Goal: Book appointment/travel/reservation

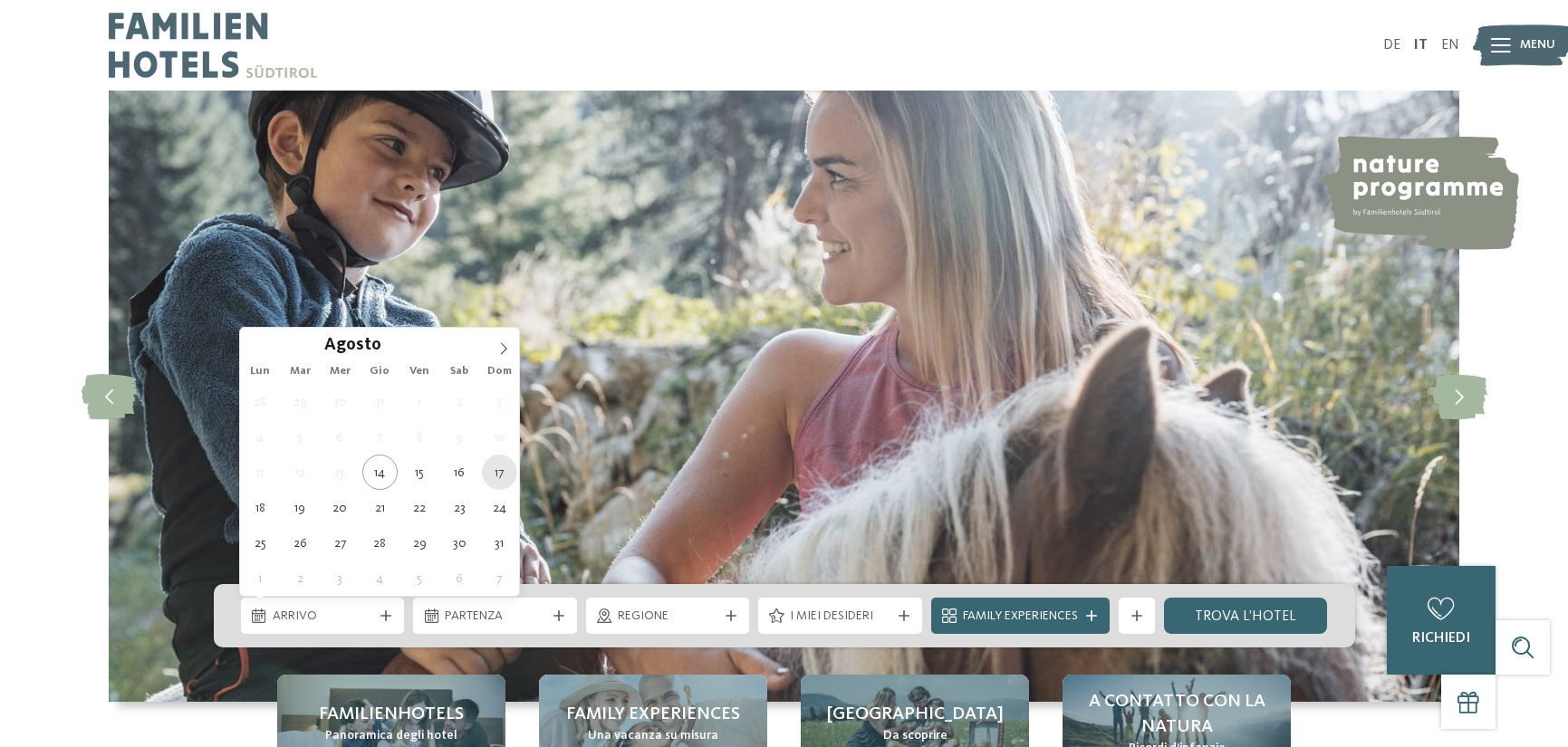
type div "17.08.2025"
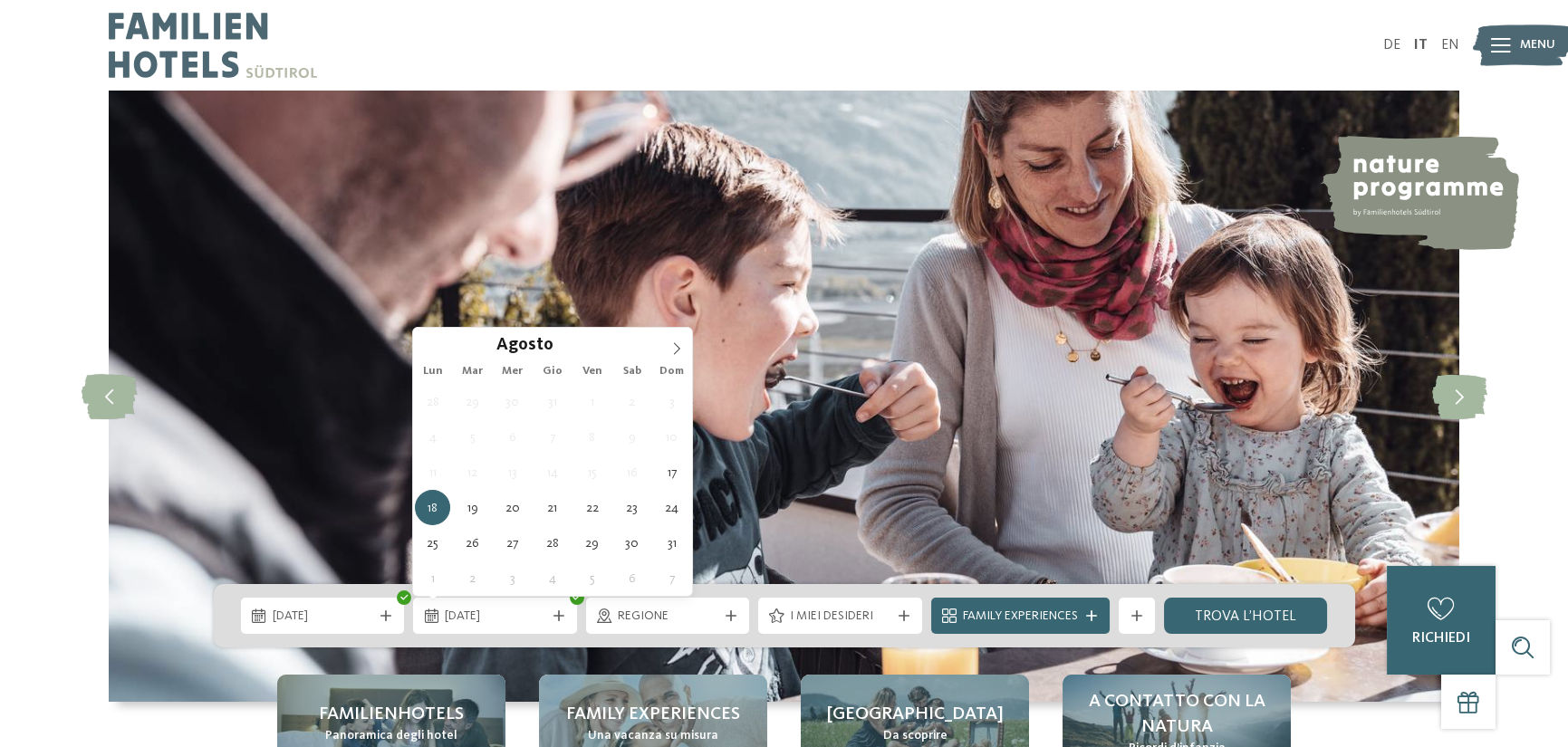
type div "21.08.2025"
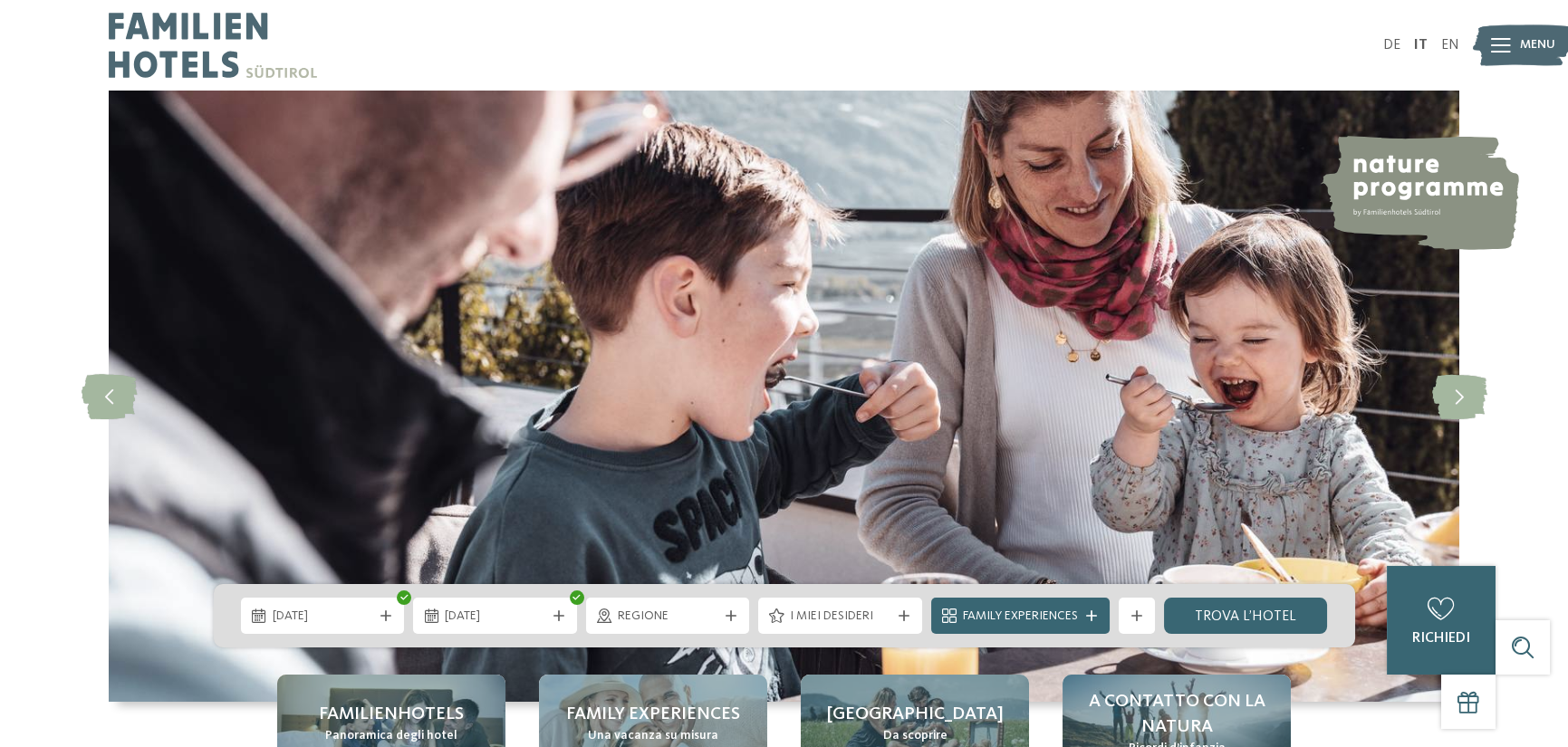
click at [676, 615] on span "Regione" at bounding box center [668, 617] width 100 height 18
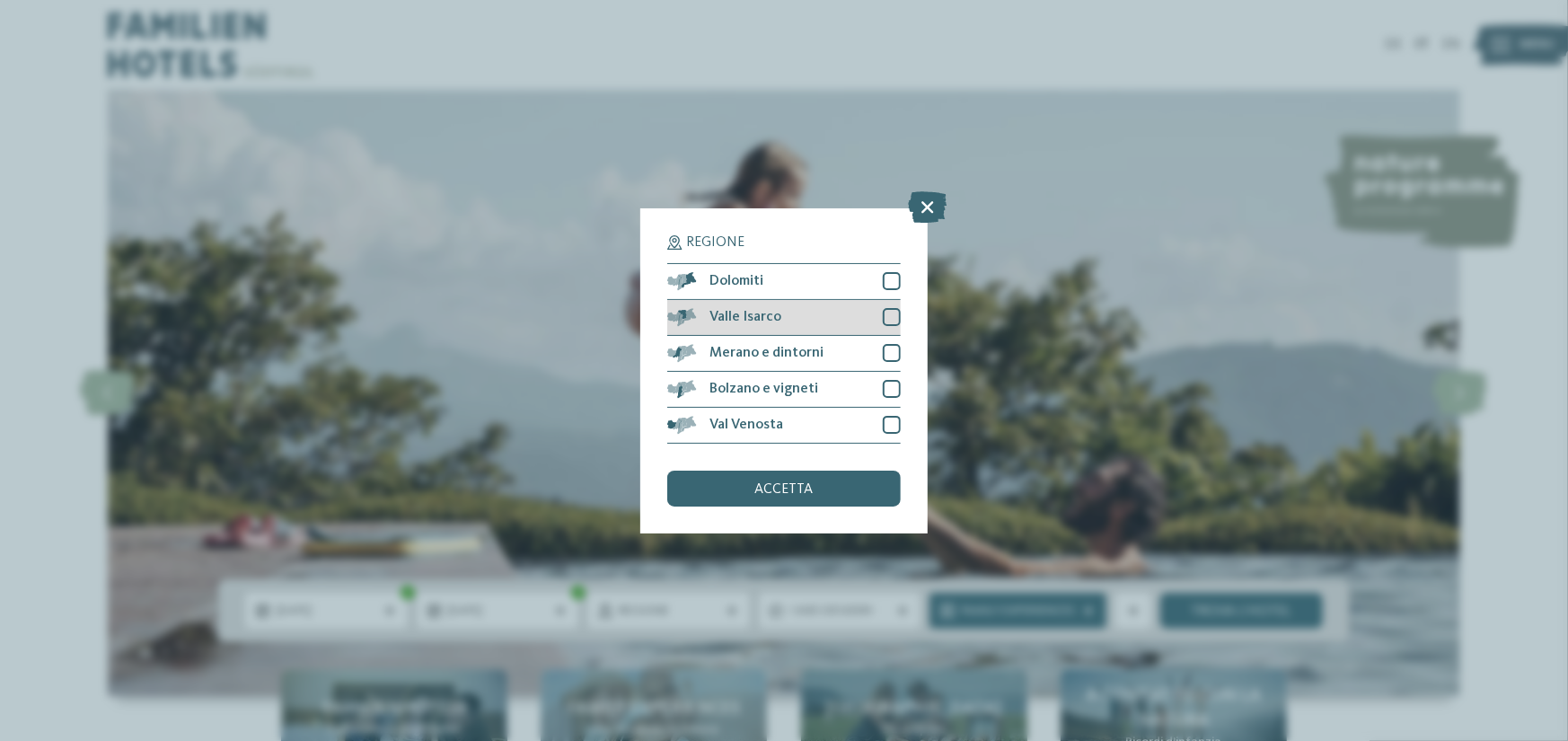
click at [887, 316] on div at bounding box center [891, 316] width 18 height 18
click at [887, 339] on div "Merano e dintorni" at bounding box center [784, 354] width 233 height 36
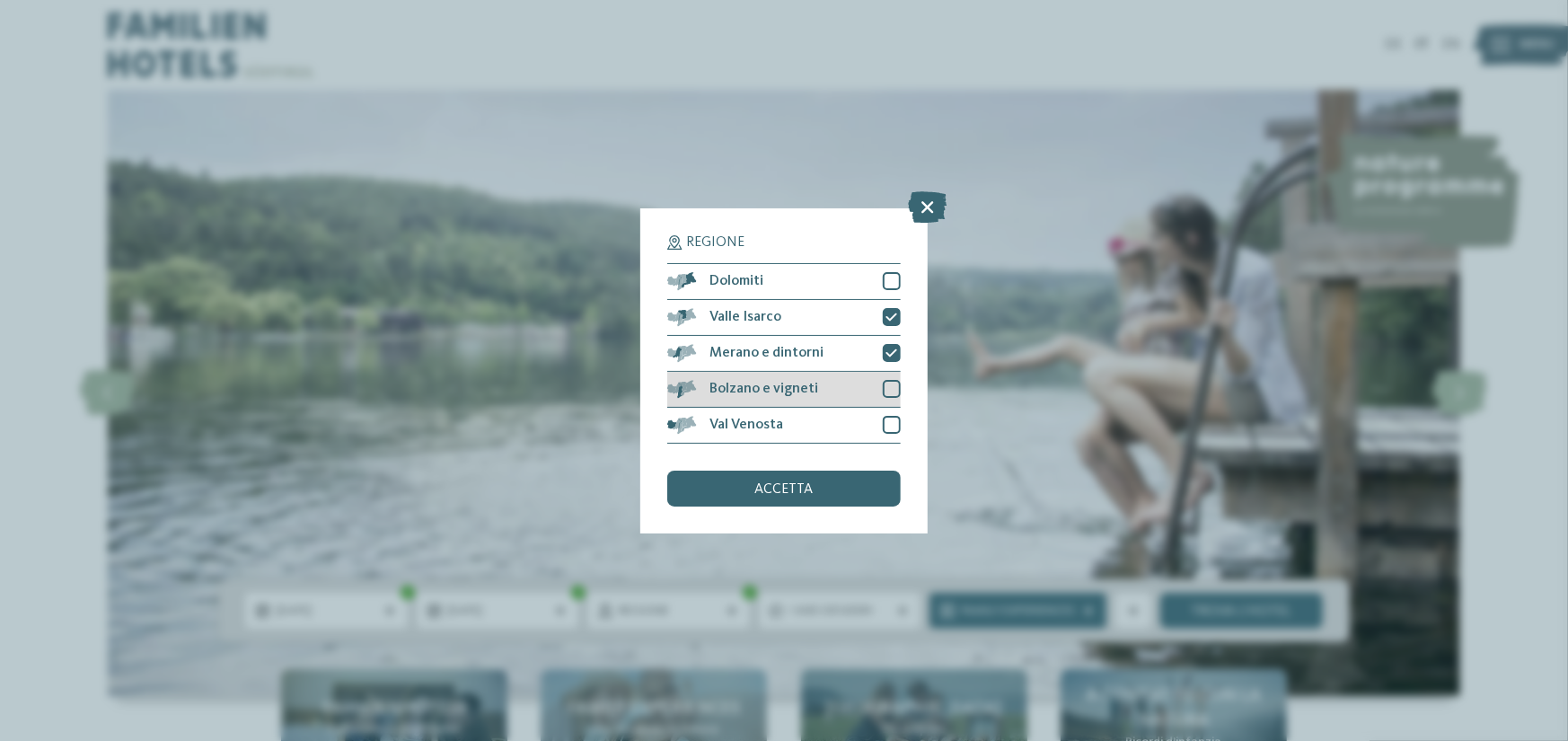
click at [890, 382] on div at bounding box center [891, 389] width 18 height 18
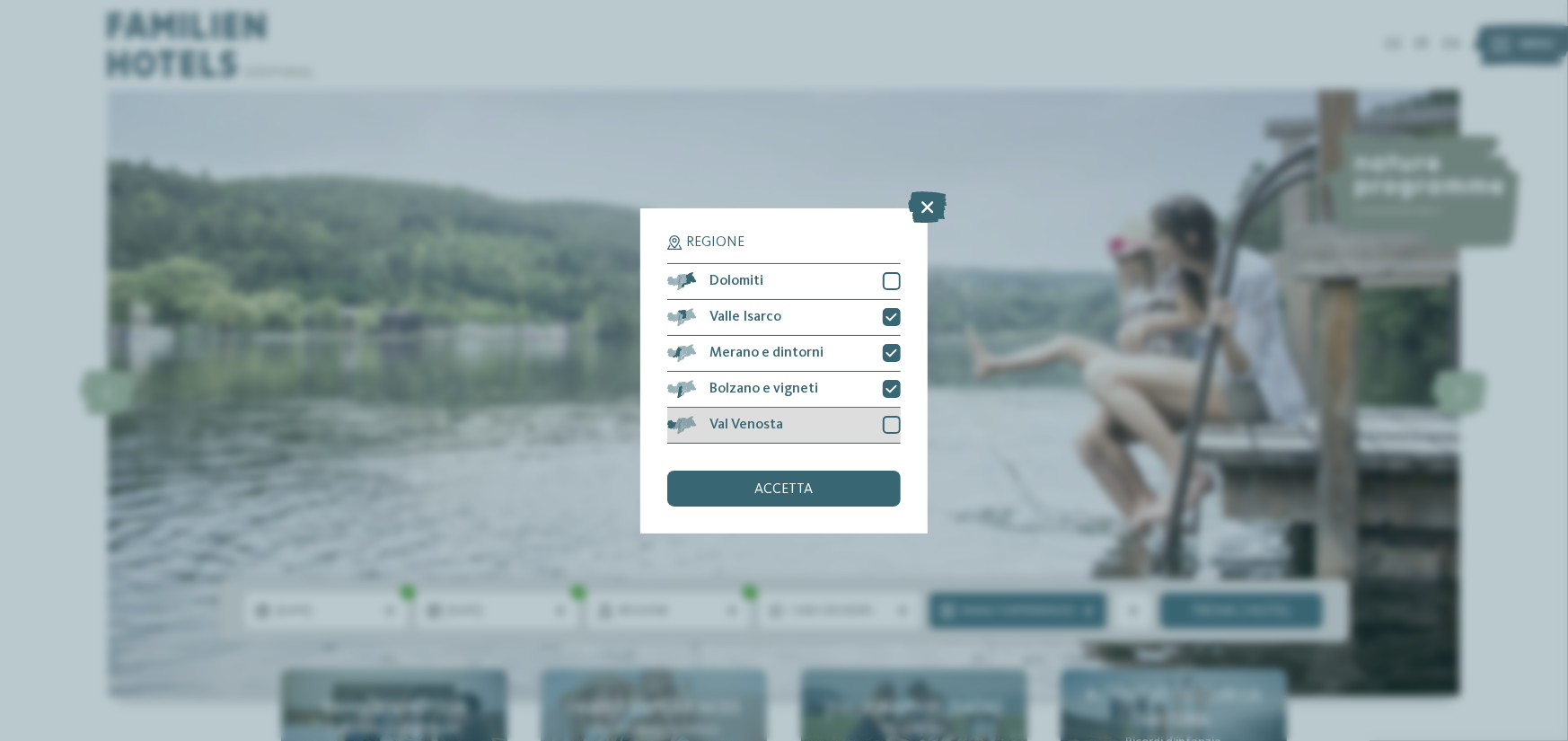
click at [894, 422] on div at bounding box center [891, 425] width 18 height 18
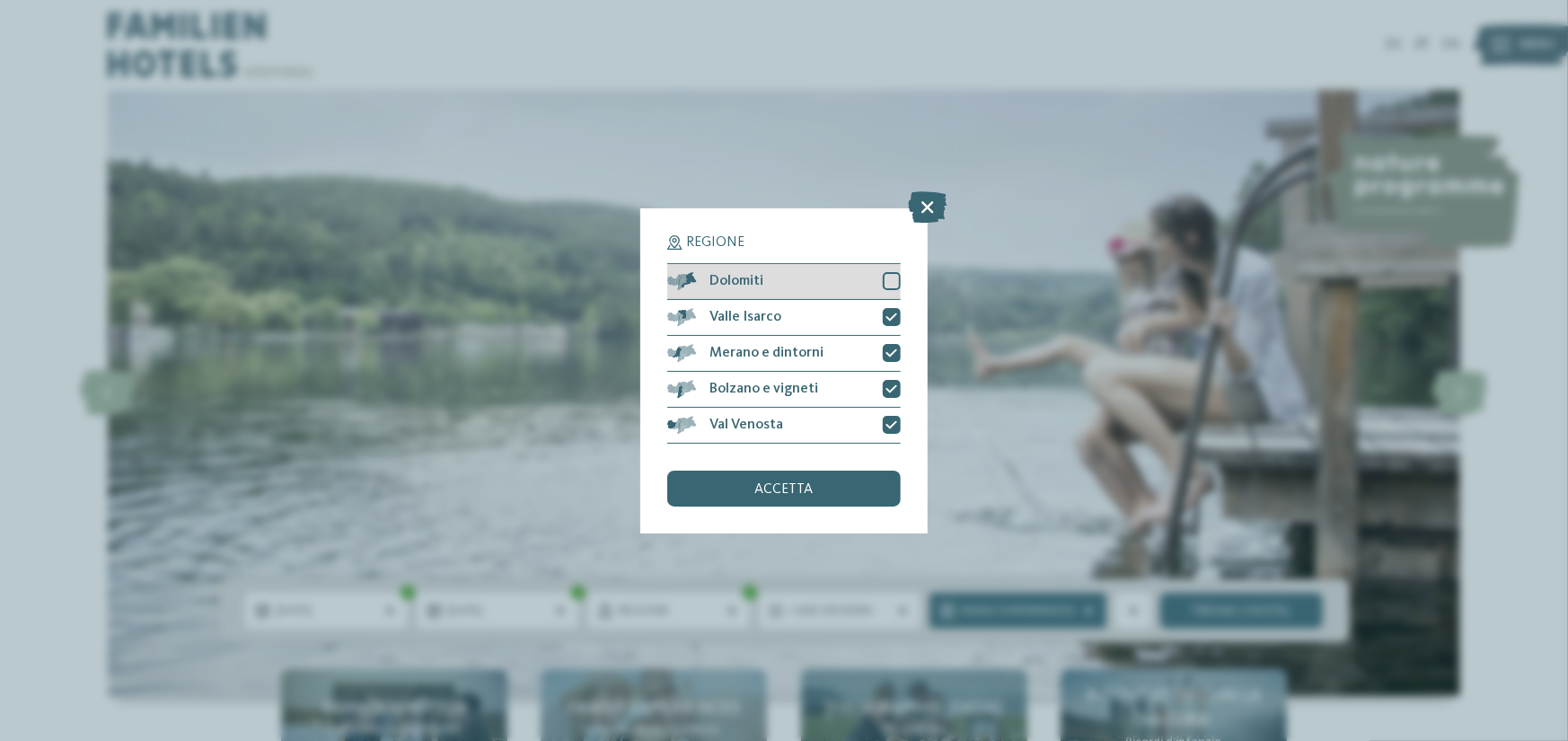
click at [884, 275] on div at bounding box center [891, 281] width 18 height 18
click at [777, 491] on span "accetta" at bounding box center [784, 490] width 58 height 14
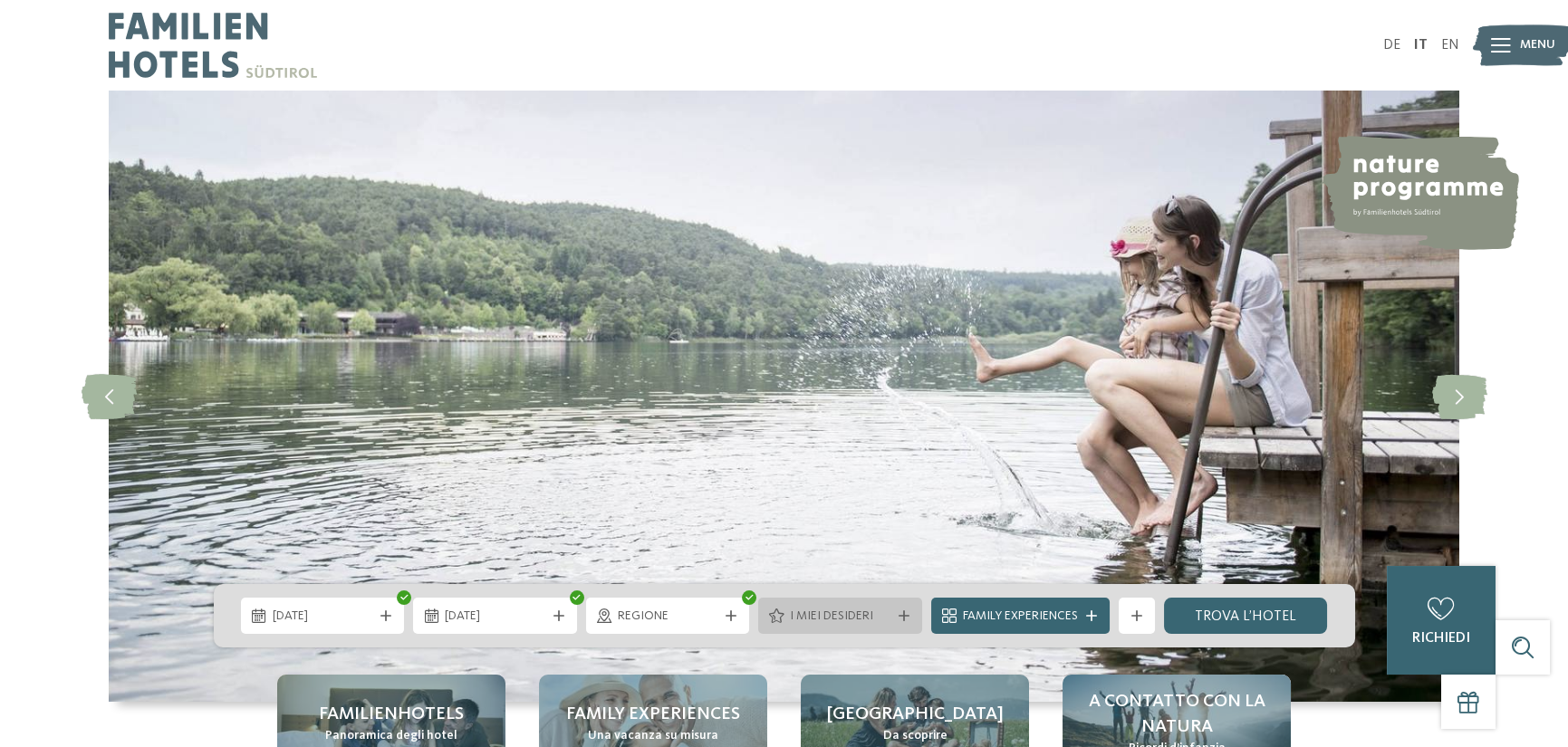
click at [900, 618] on icon at bounding box center [903, 615] width 11 height 11
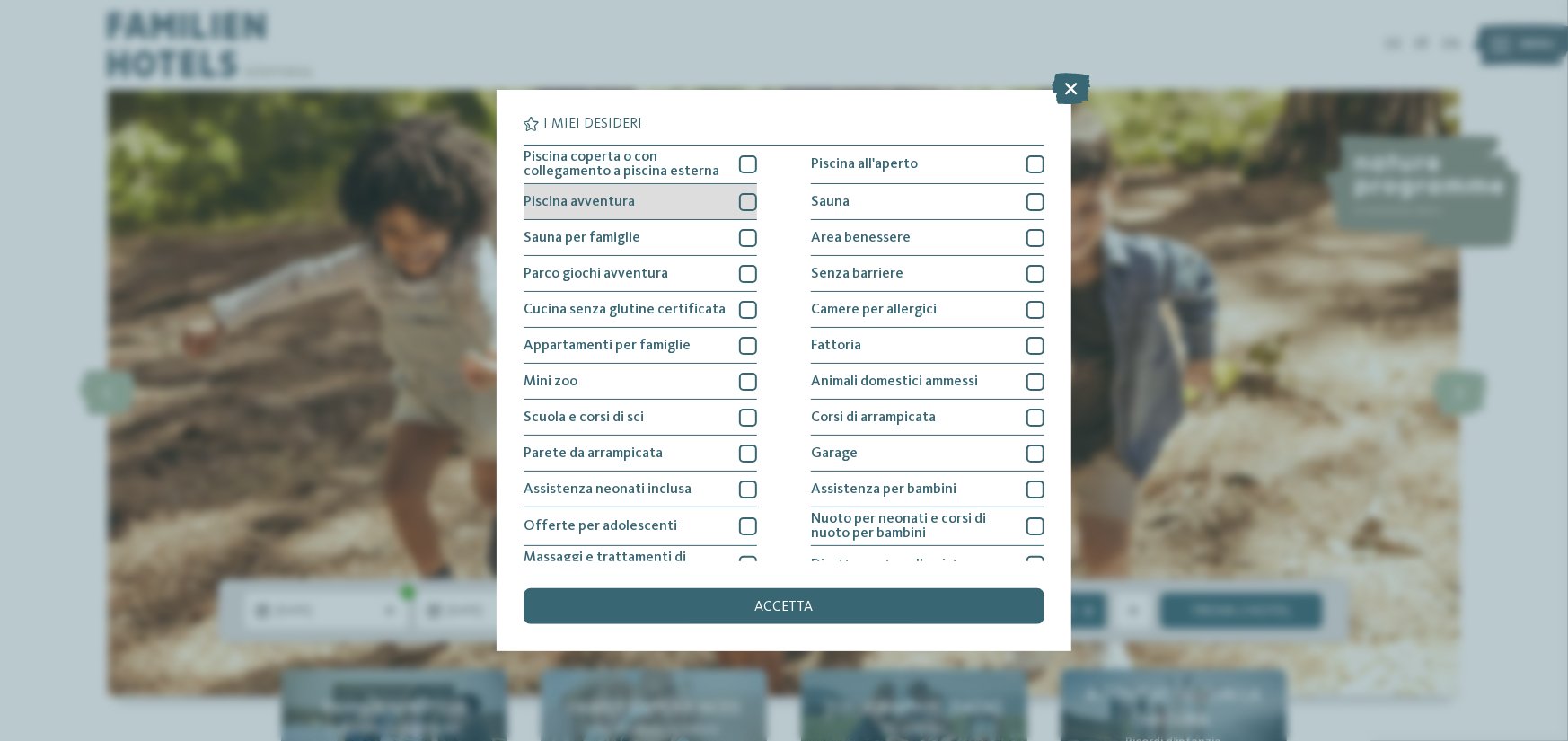
click at [676, 205] on div "Piscina avventura" at bounding box center [640, 203] width 233 height 36
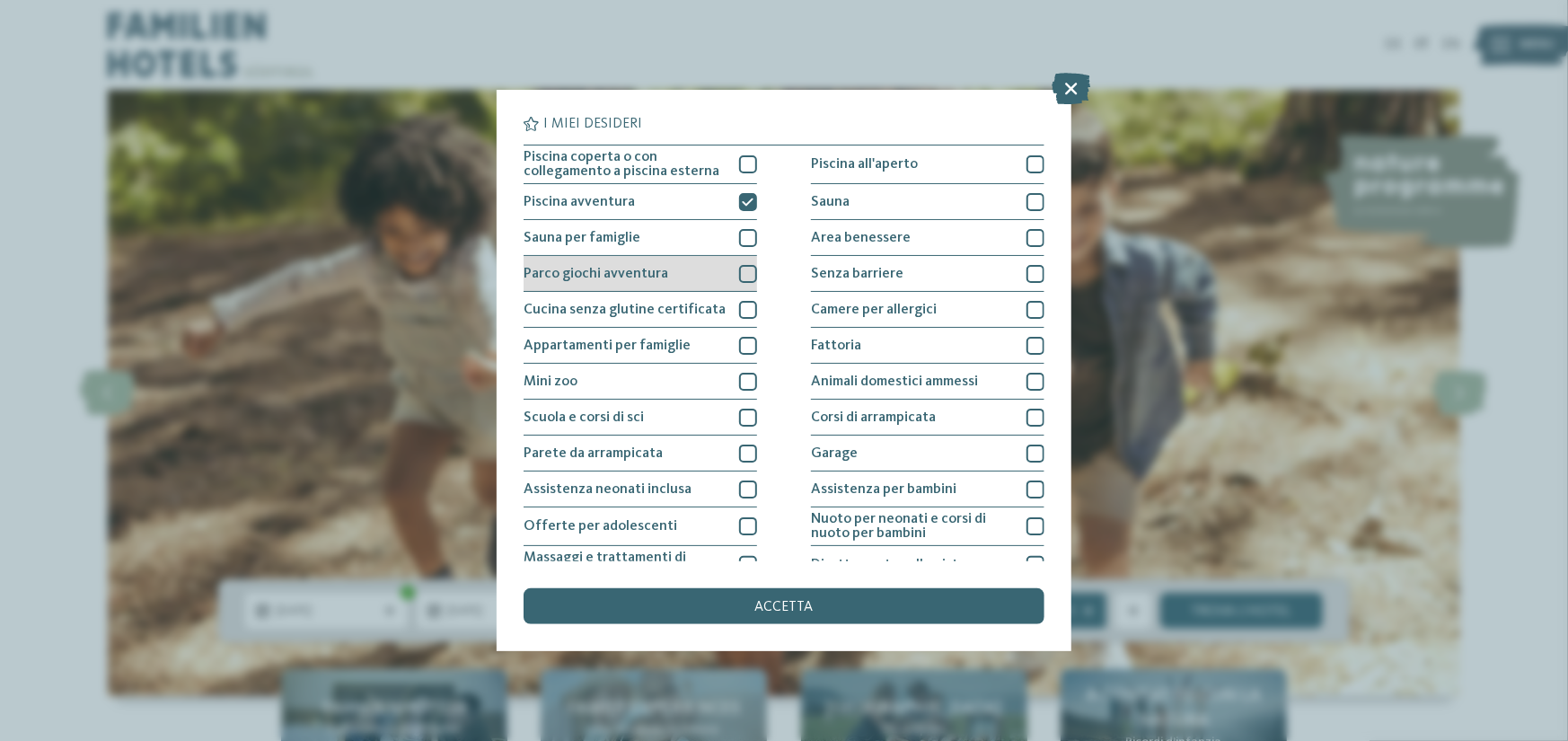
click at [681, 271] on div "Parco giochi avventura" at bounding box center [640, 274] width 233 height 36
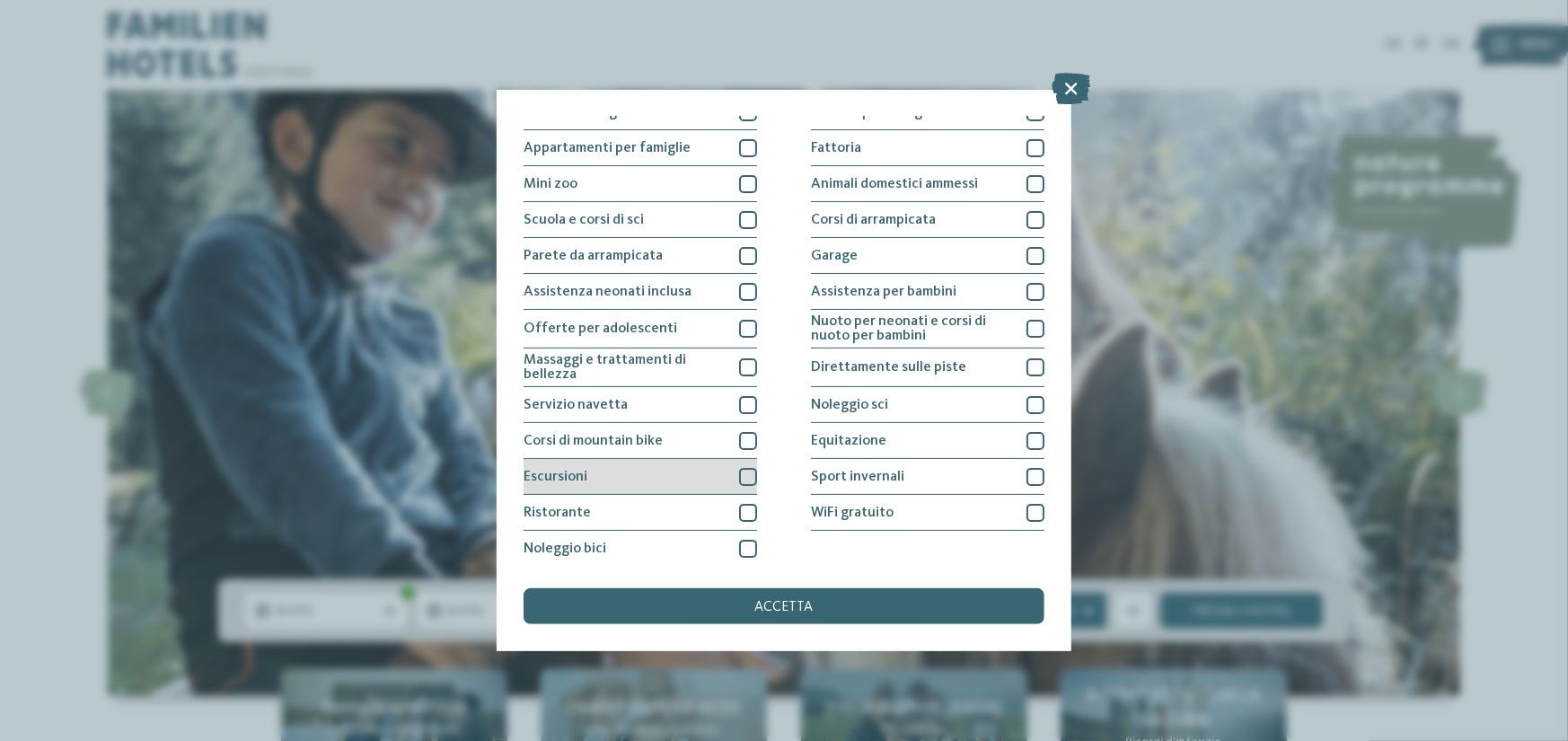
scroll to position [202, 0]
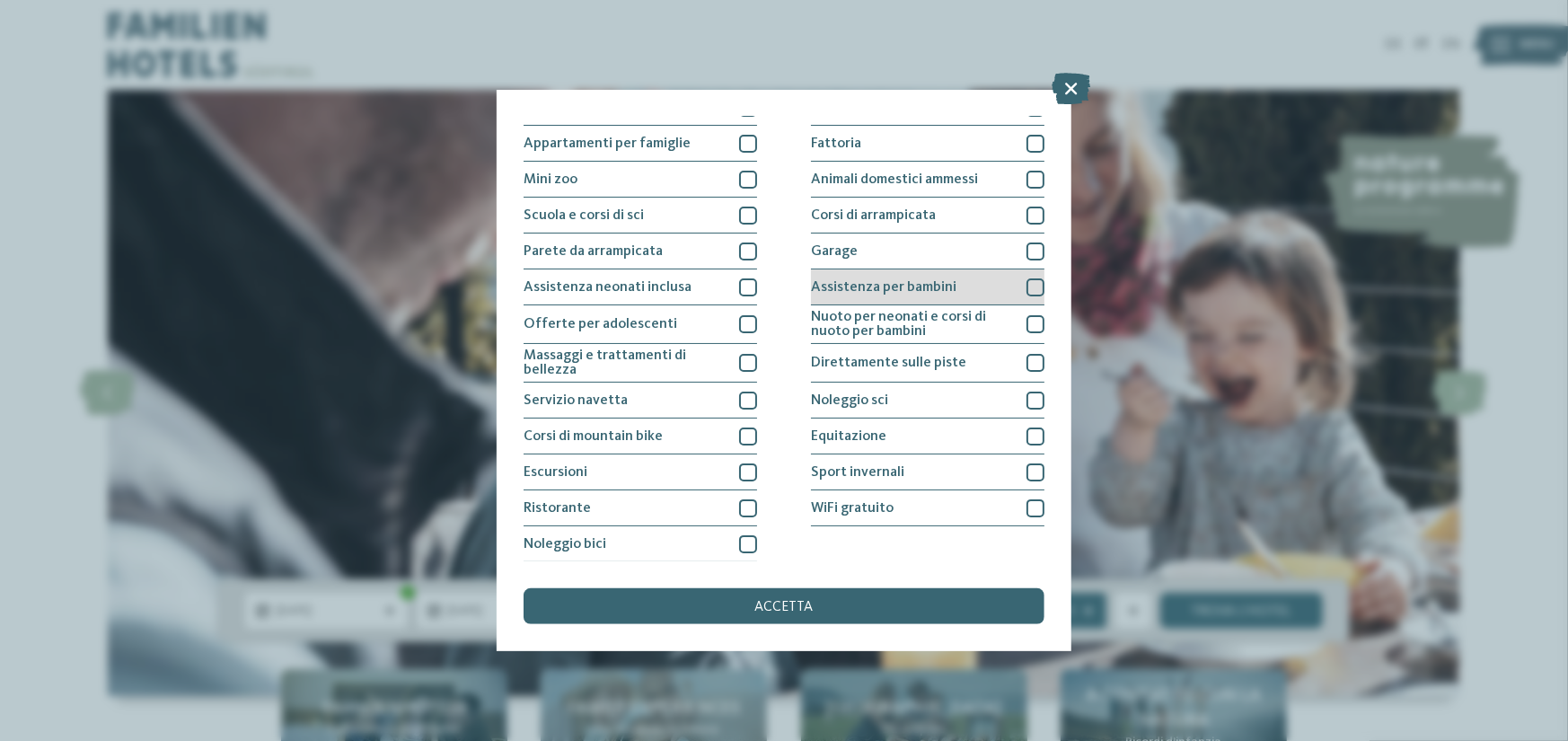
click at [854, 291] on span "Assistenza per bambini" at bounding box center [884, 287] width 145 height 14
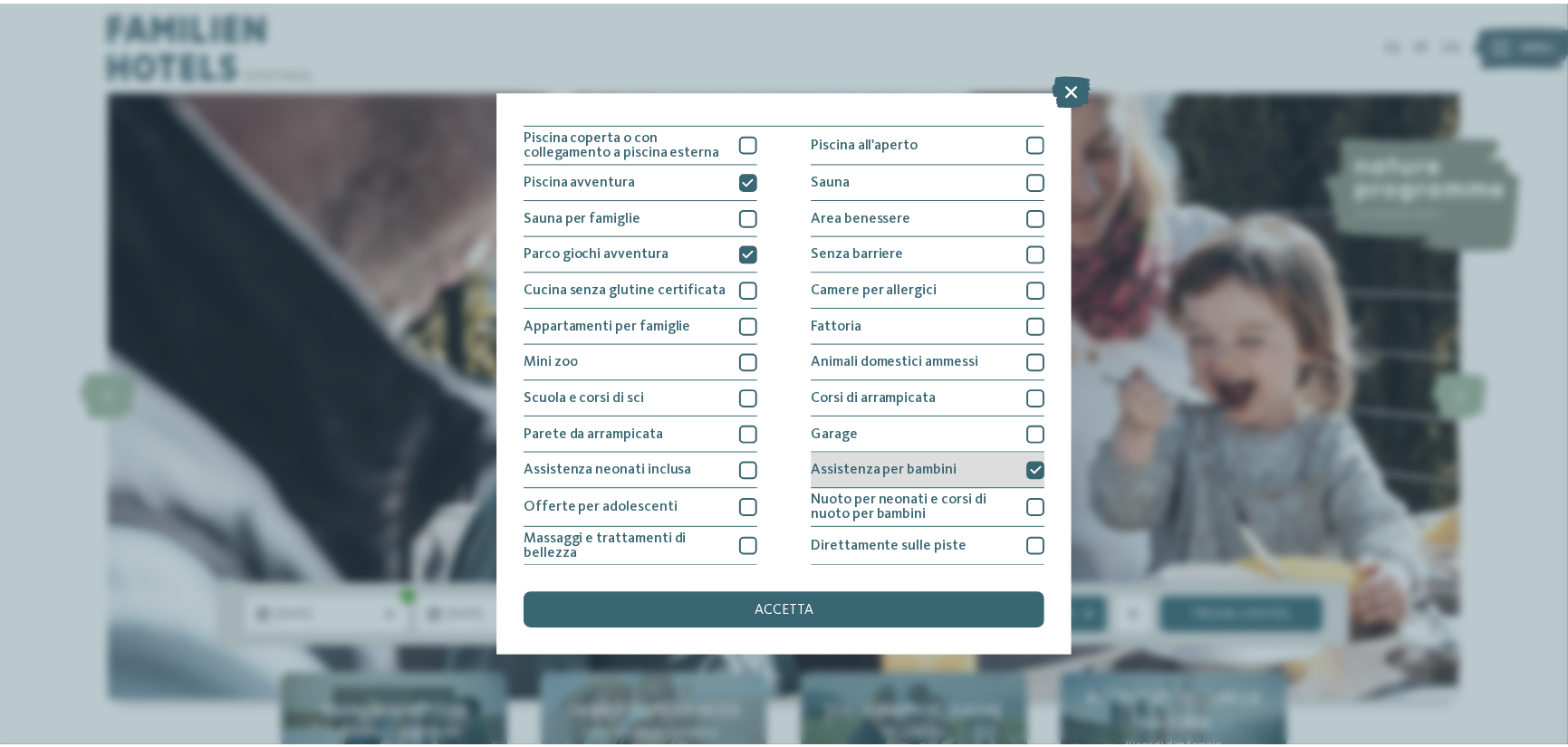
scroll to position [0, 0]
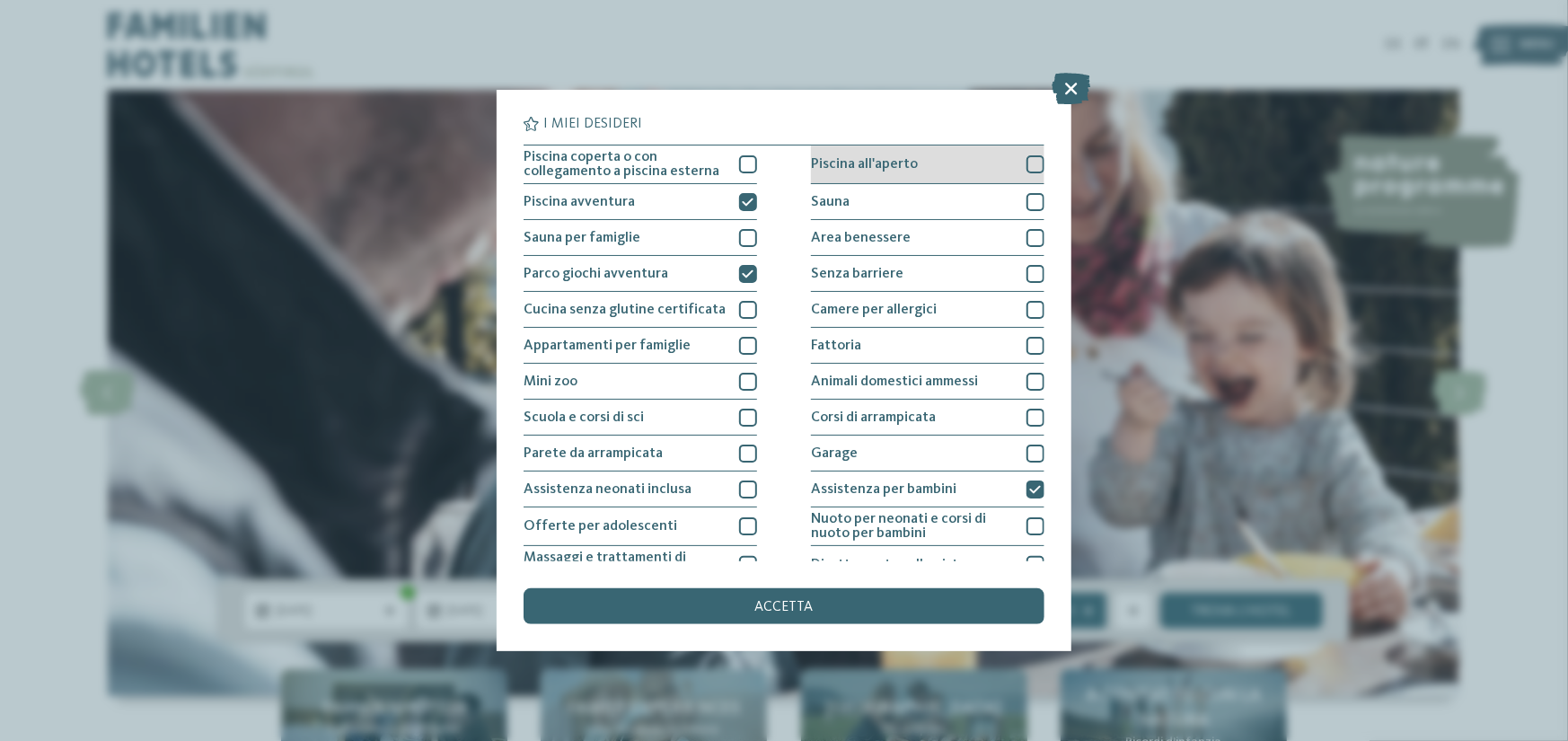
click at [874, 155] on div "Piscina all'aperto" at bounding box center [928, 164] width 233 height 38
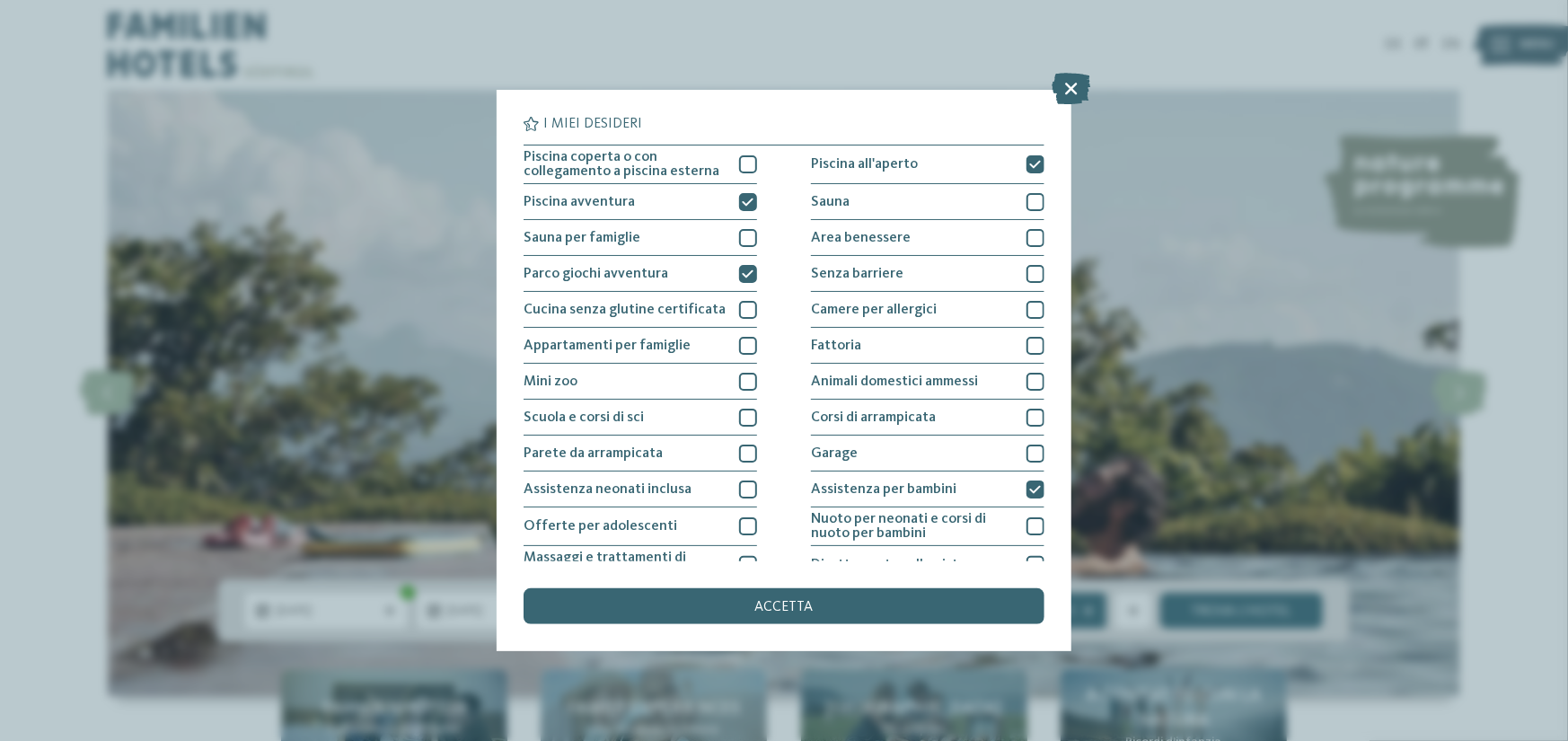
click at [754, 599] on div "accetta" at bounding box center [784, 607] width 521 height 36
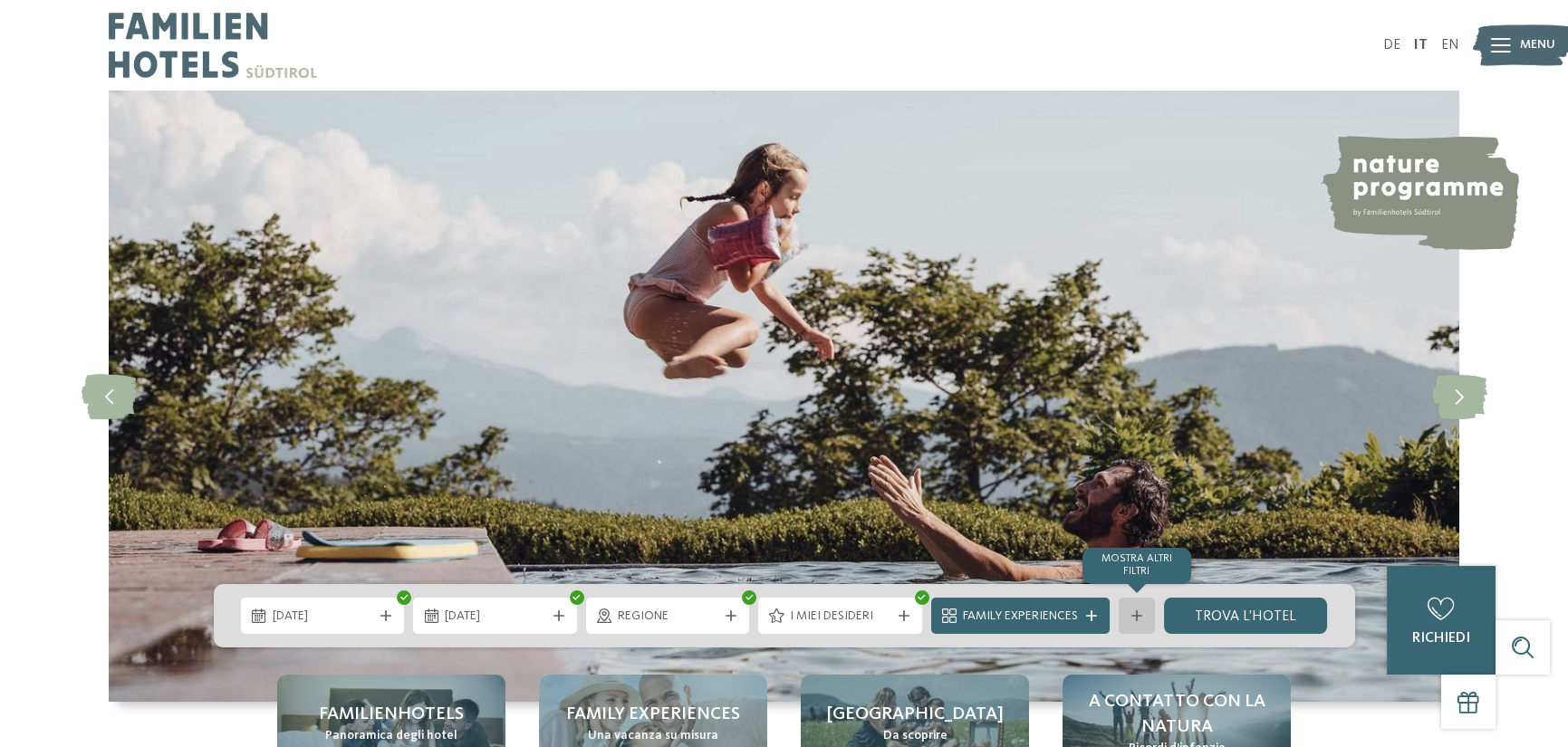
click at [1131, 614] on icon at bounding box center [1136, 615] width 11 height 11
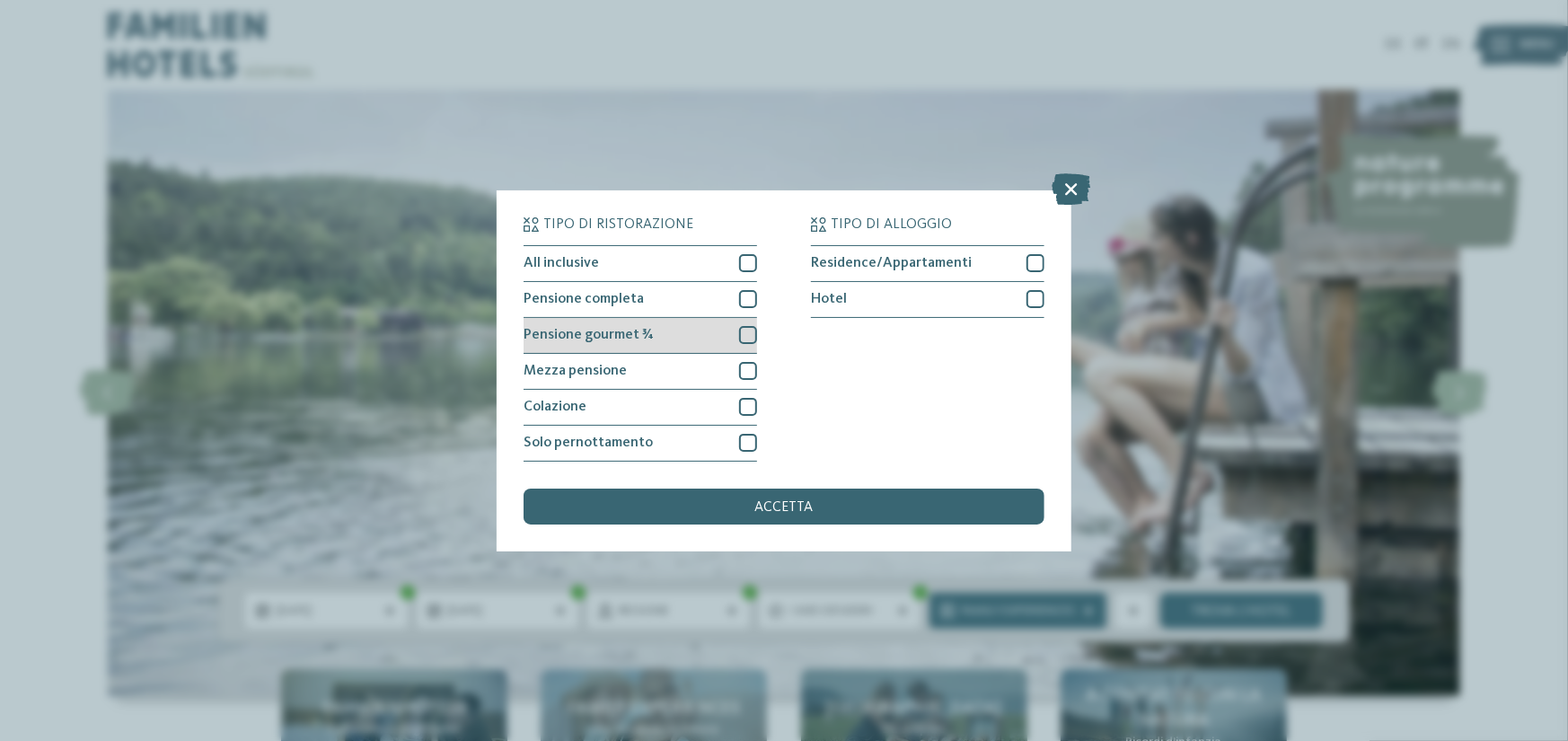
click at [739, 333] on div at bounding box center [747, 335] width 18 height 18
click at [742, 363] on div at bounding box center [747, 371] width 18 height 18
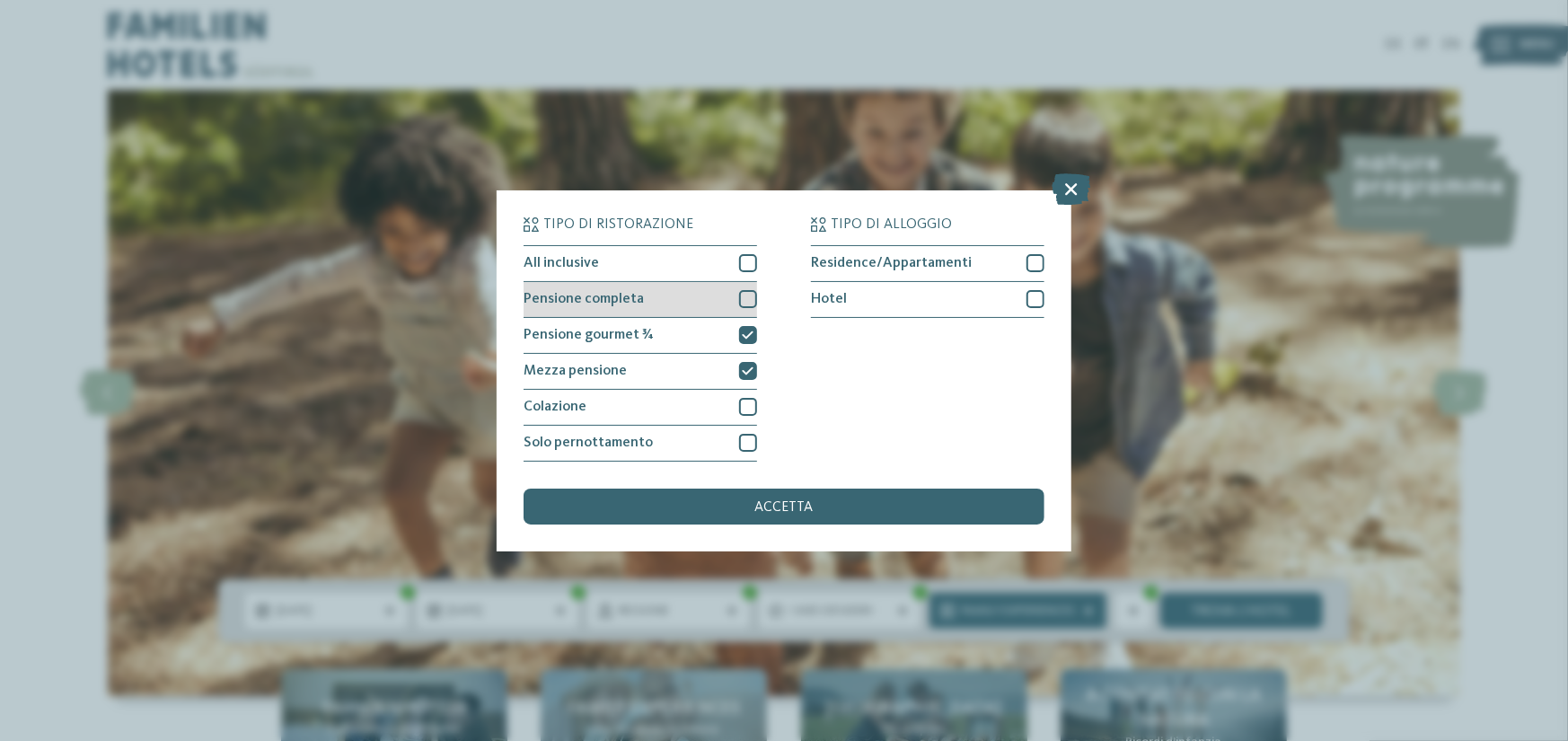
click at [752, 296] on div at bounding box center [747, 299] width 18 height 18
click at [763, 500] on span "accetta" at bounding box center [784, 507] width 58 height 14
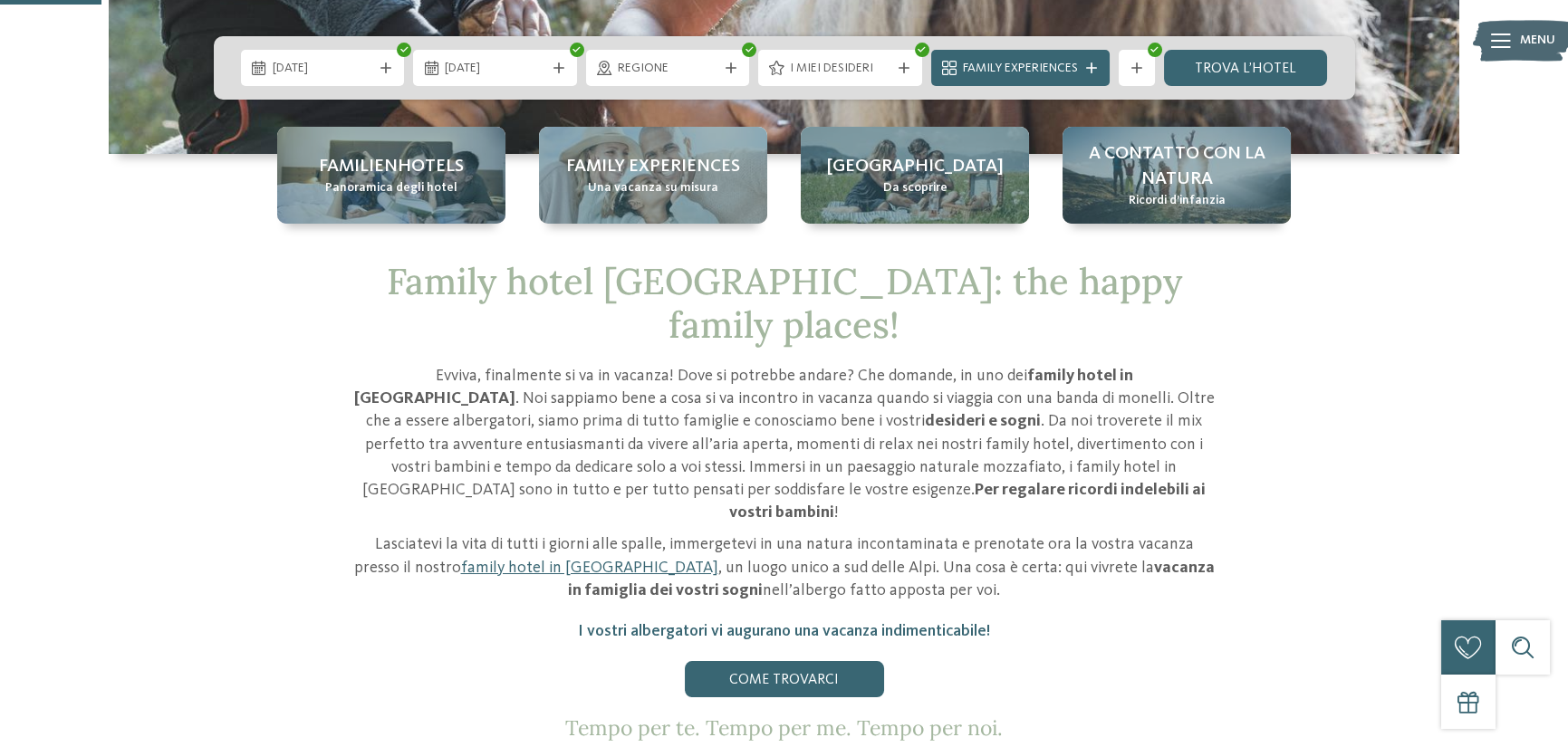
scroll to position [725, 0]
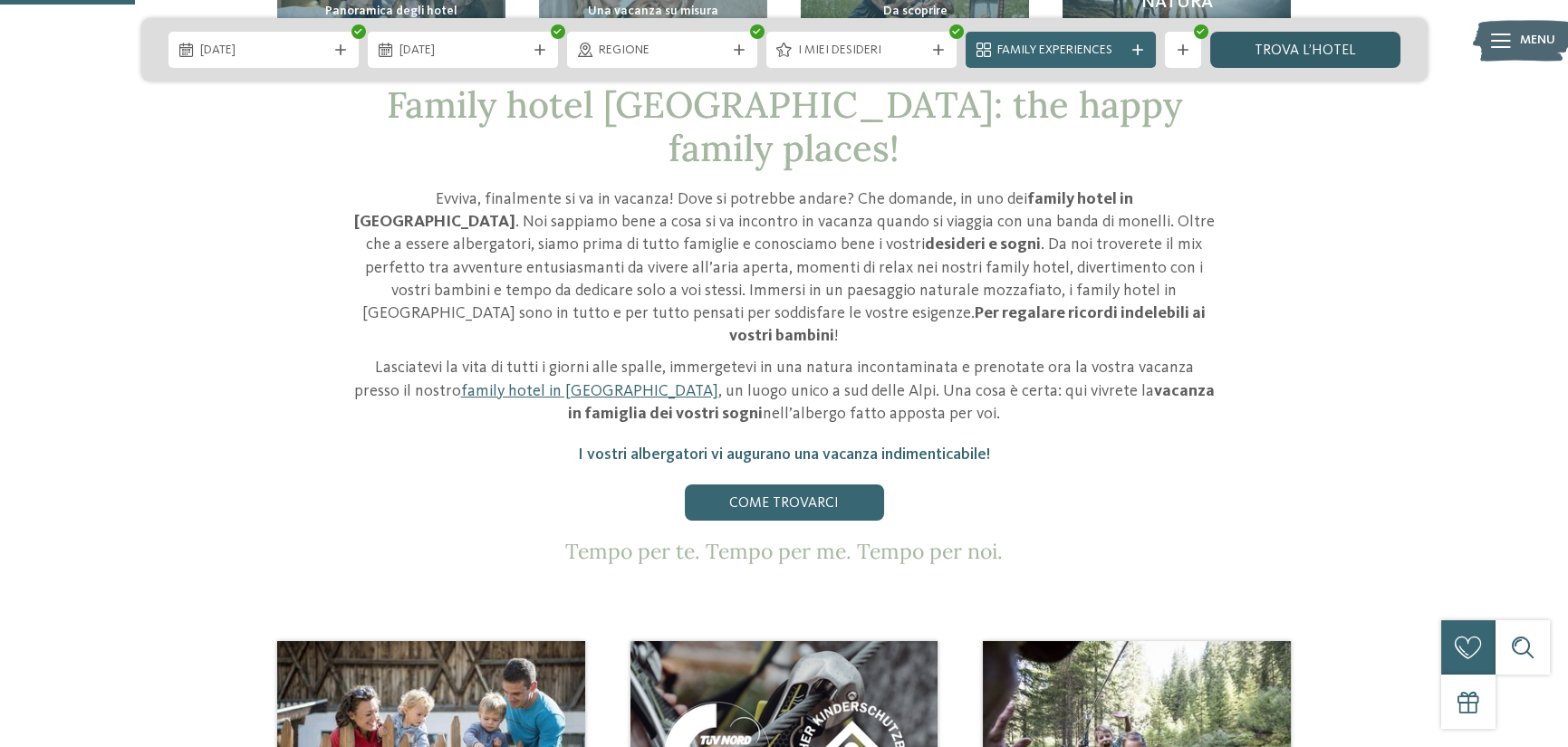
click at [1299, 43] on link "trova l’hotel" at bounding box center [1305, 50] width 190 height 37
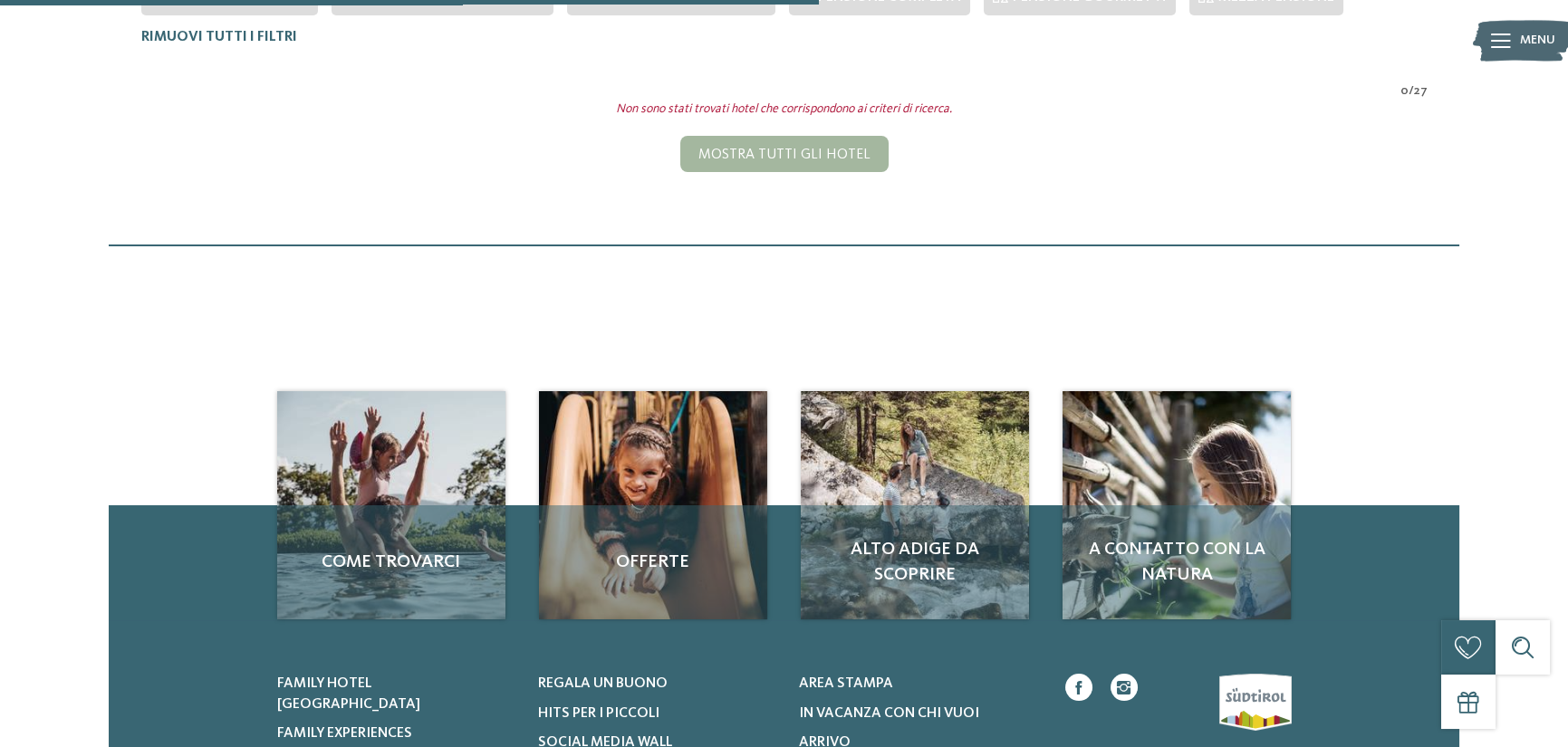
scroll to position [367, 0]
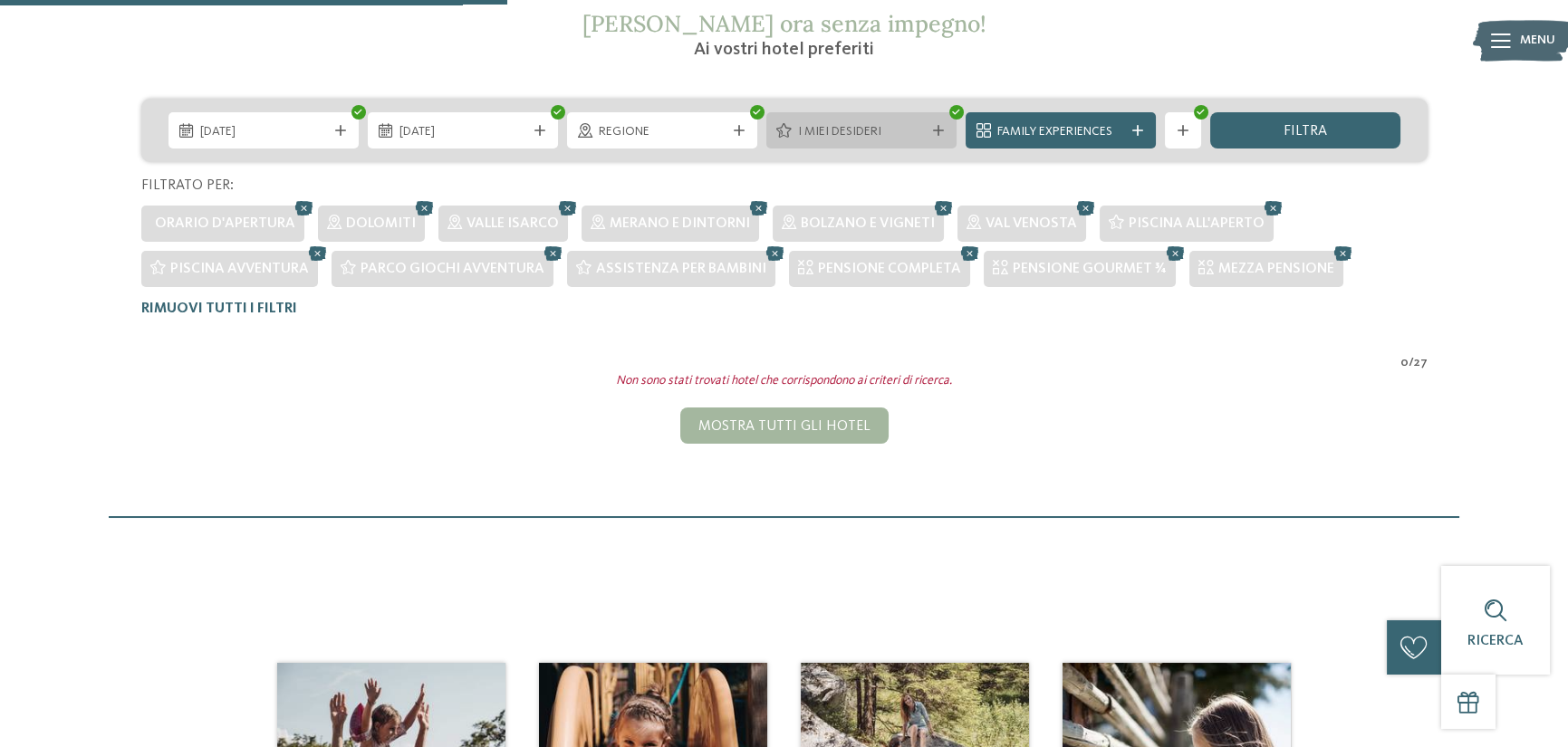
click at [935, 126] on icon at bounding box center [938, 130] width 11 height 11
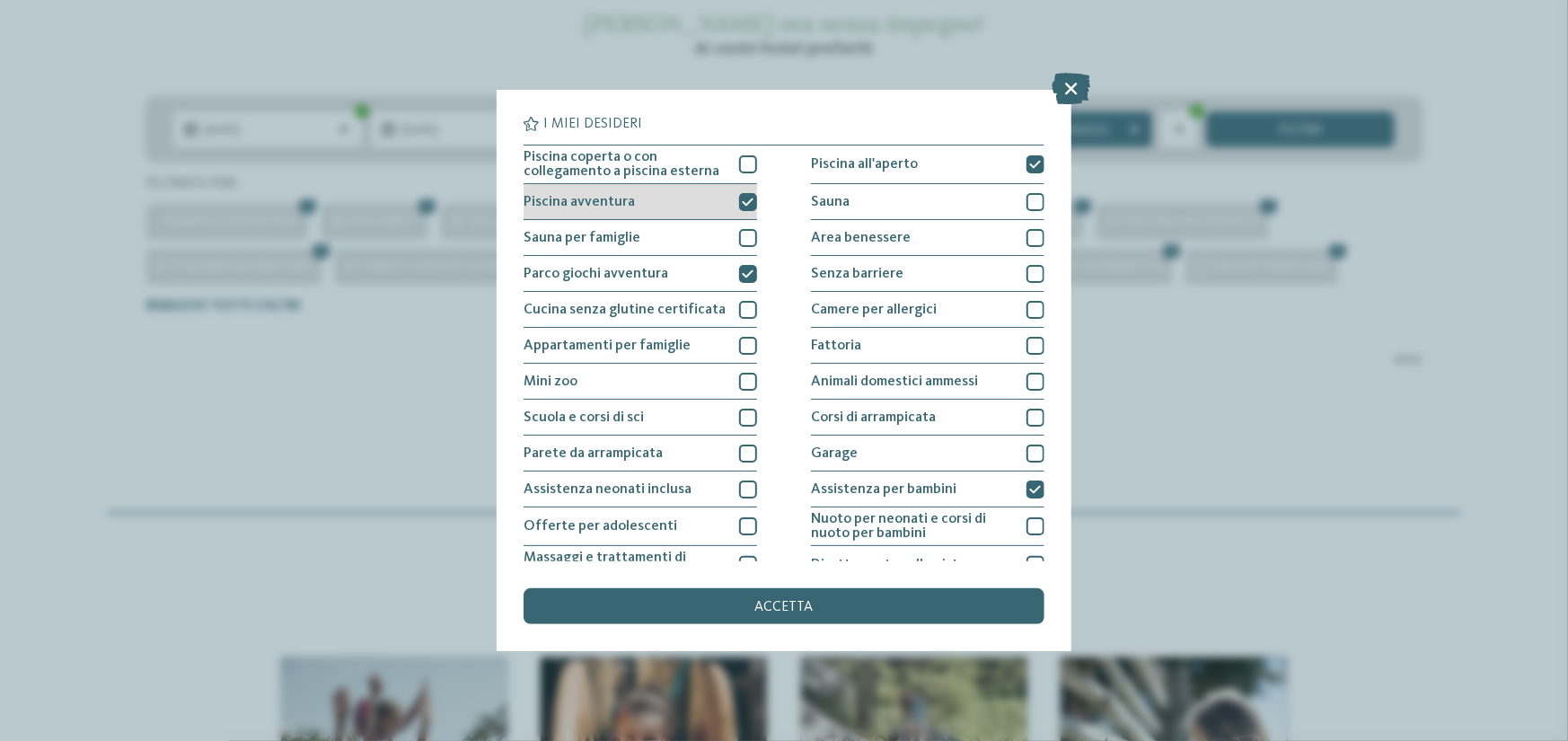
click at [741, 194] on div at bounding box center [747, 202] width 18 height 18
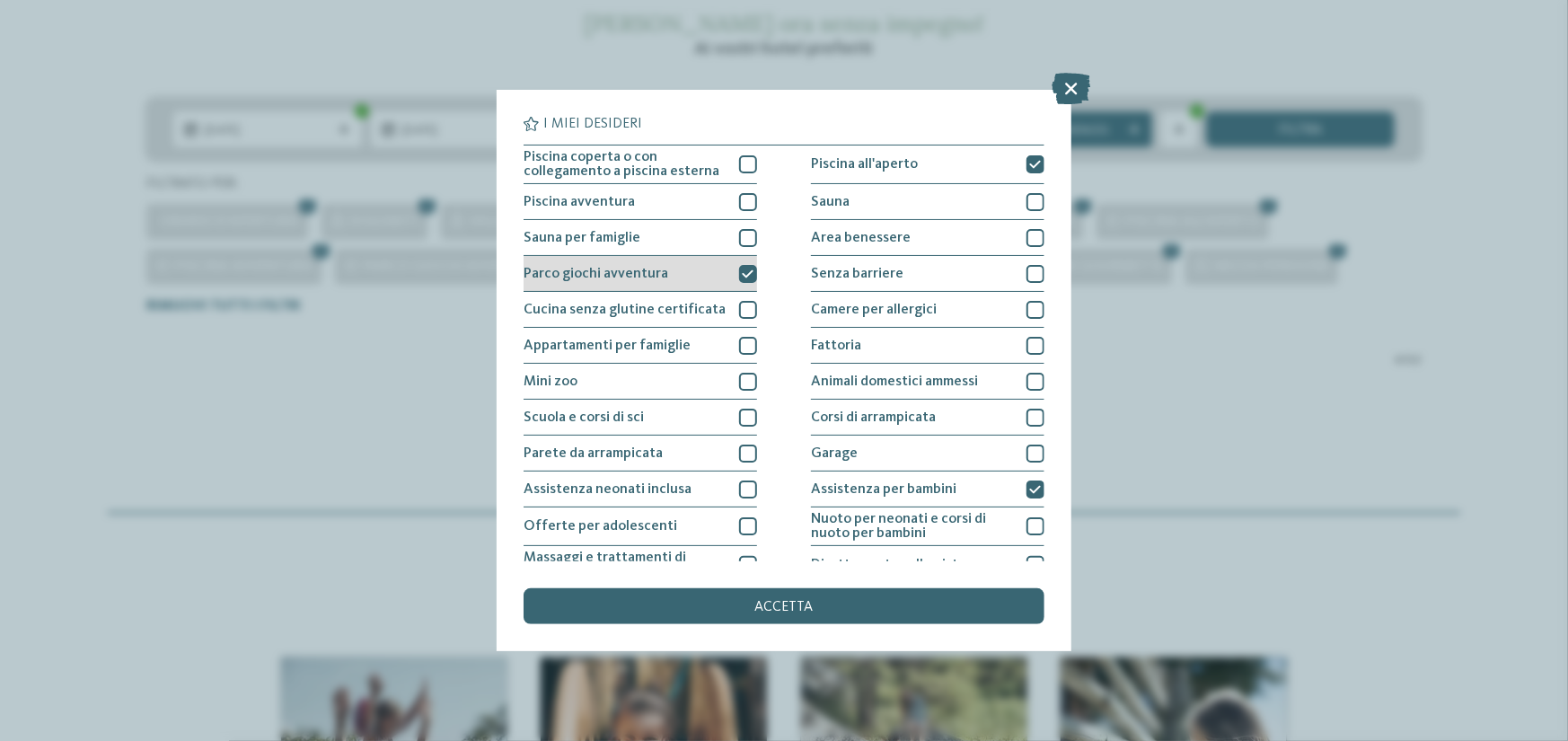
click at [743, 273] on icon at bounding box center [748, 273] width 11 height 11
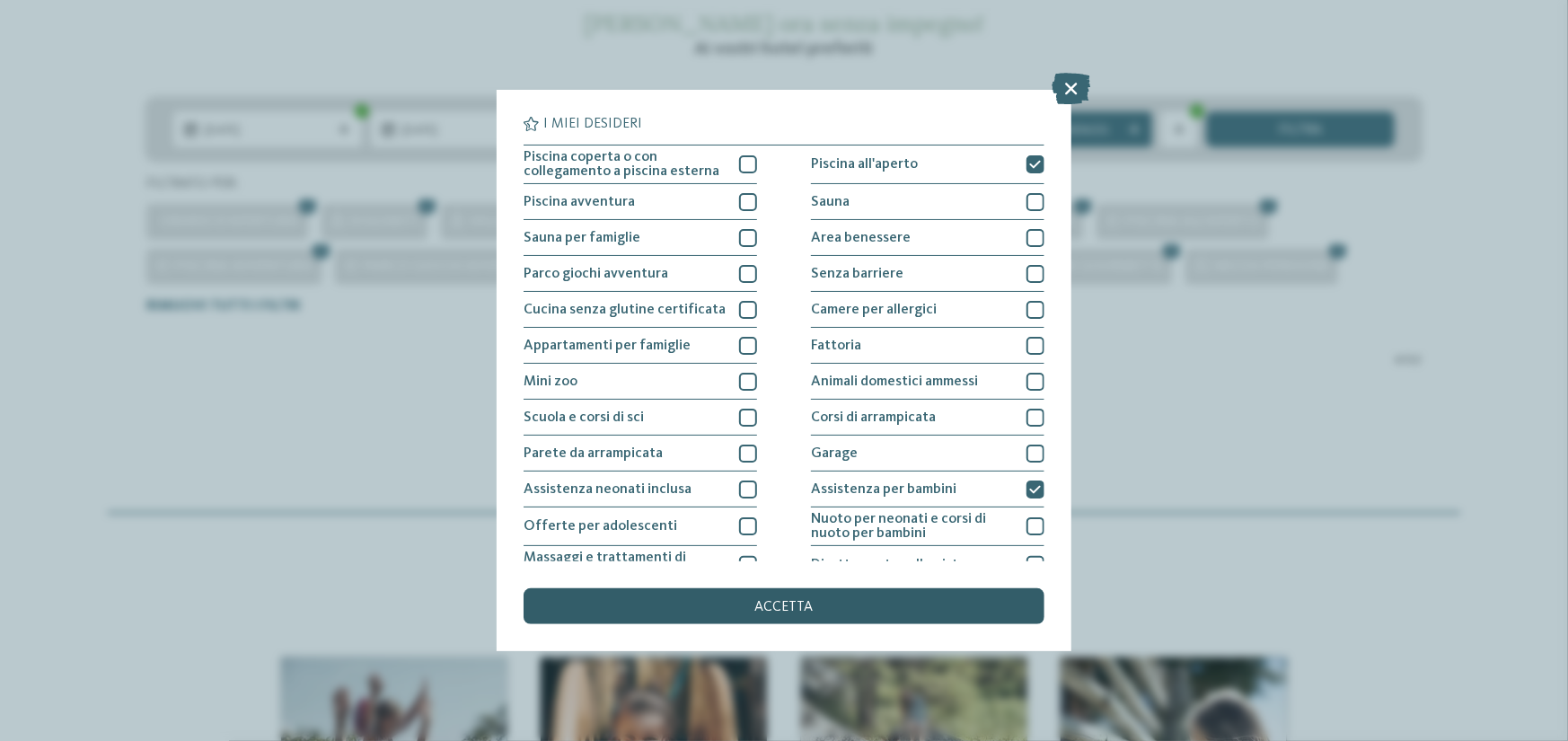
click at [906, 608] on div "accetta" at bounding box center [784, 607] width 521 height 36
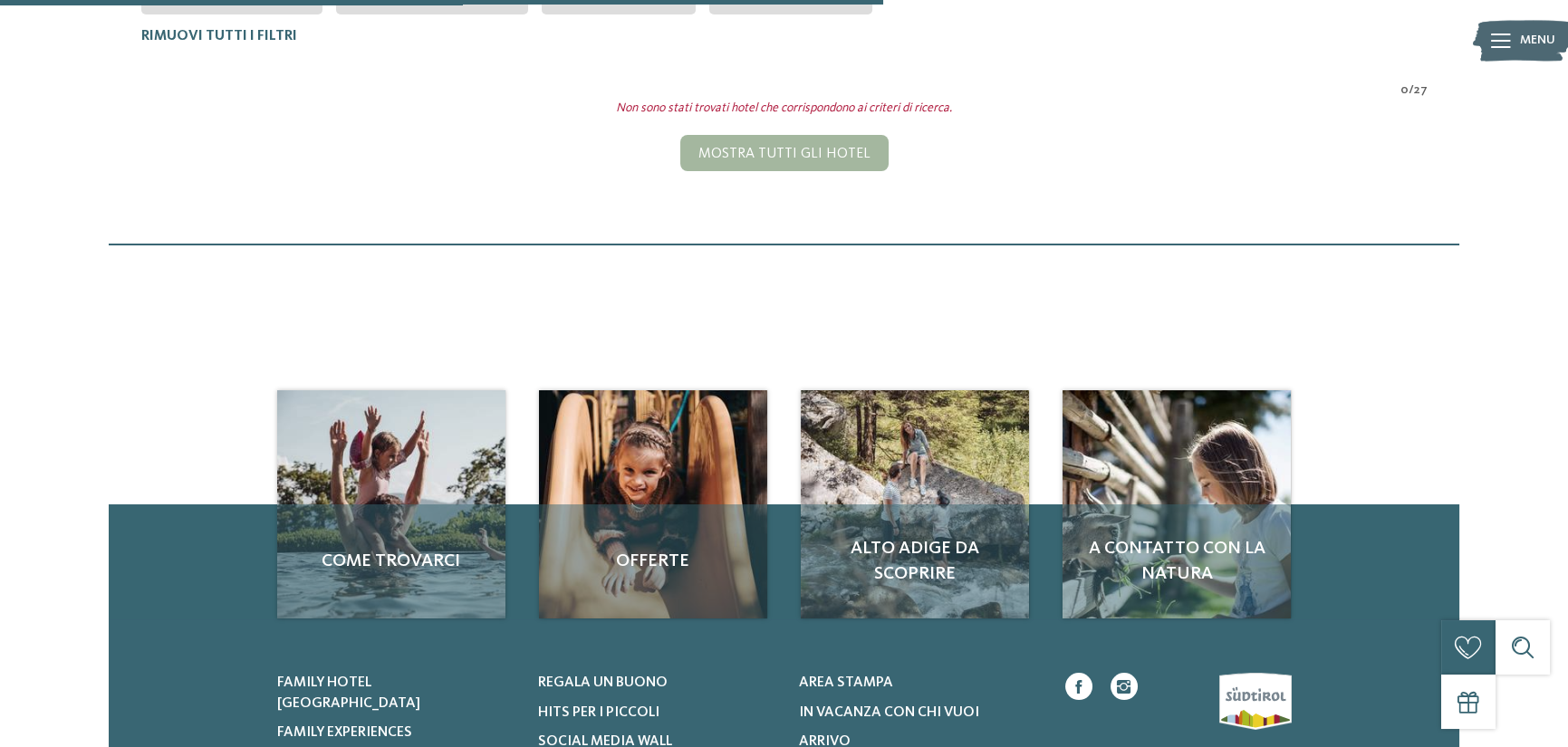
scroll to position [639, 0]
click at [803, 164] on div "Mostra tutti gli hotel" at bounding box center [784, 154] width 208 height 37
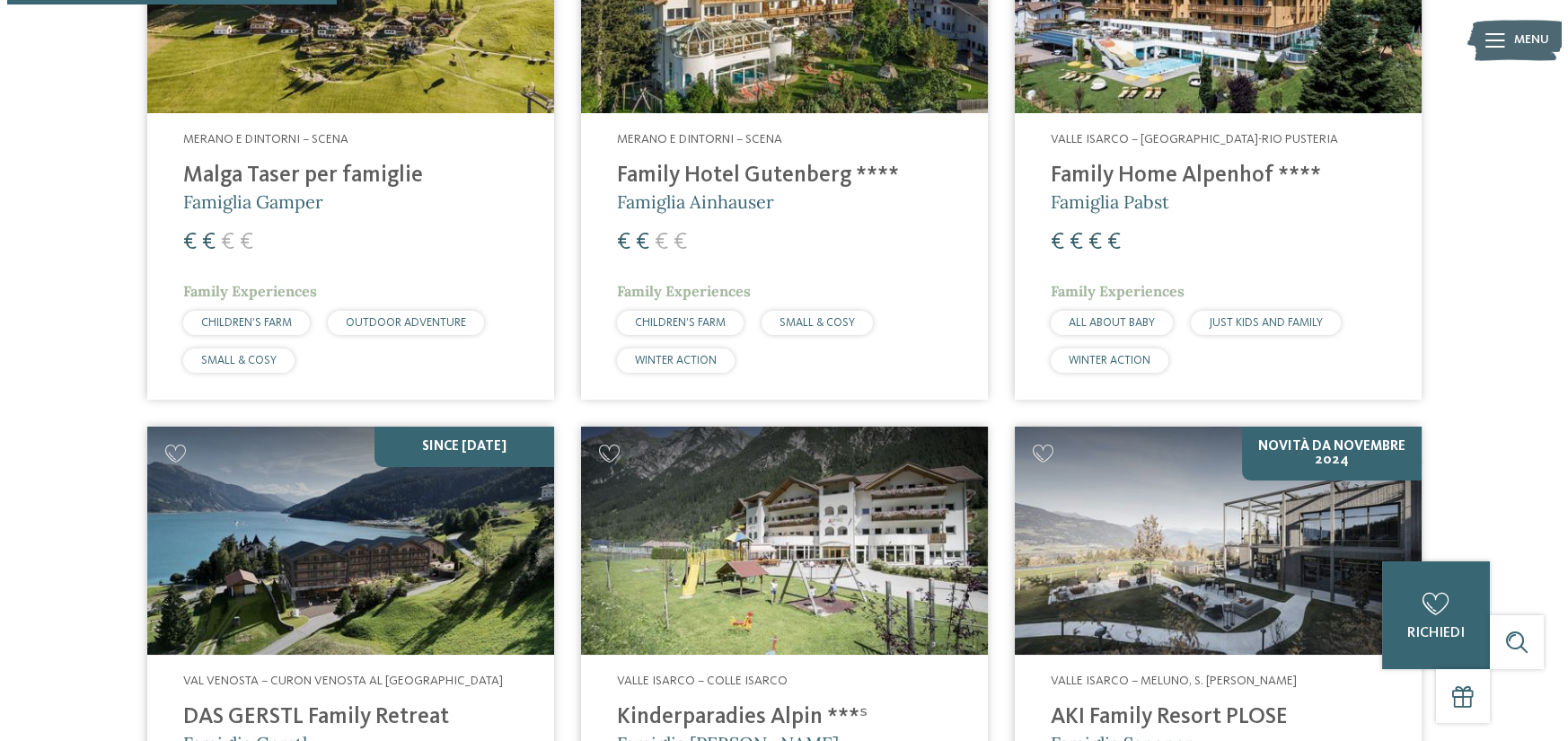
scroll to position [1558, 0]
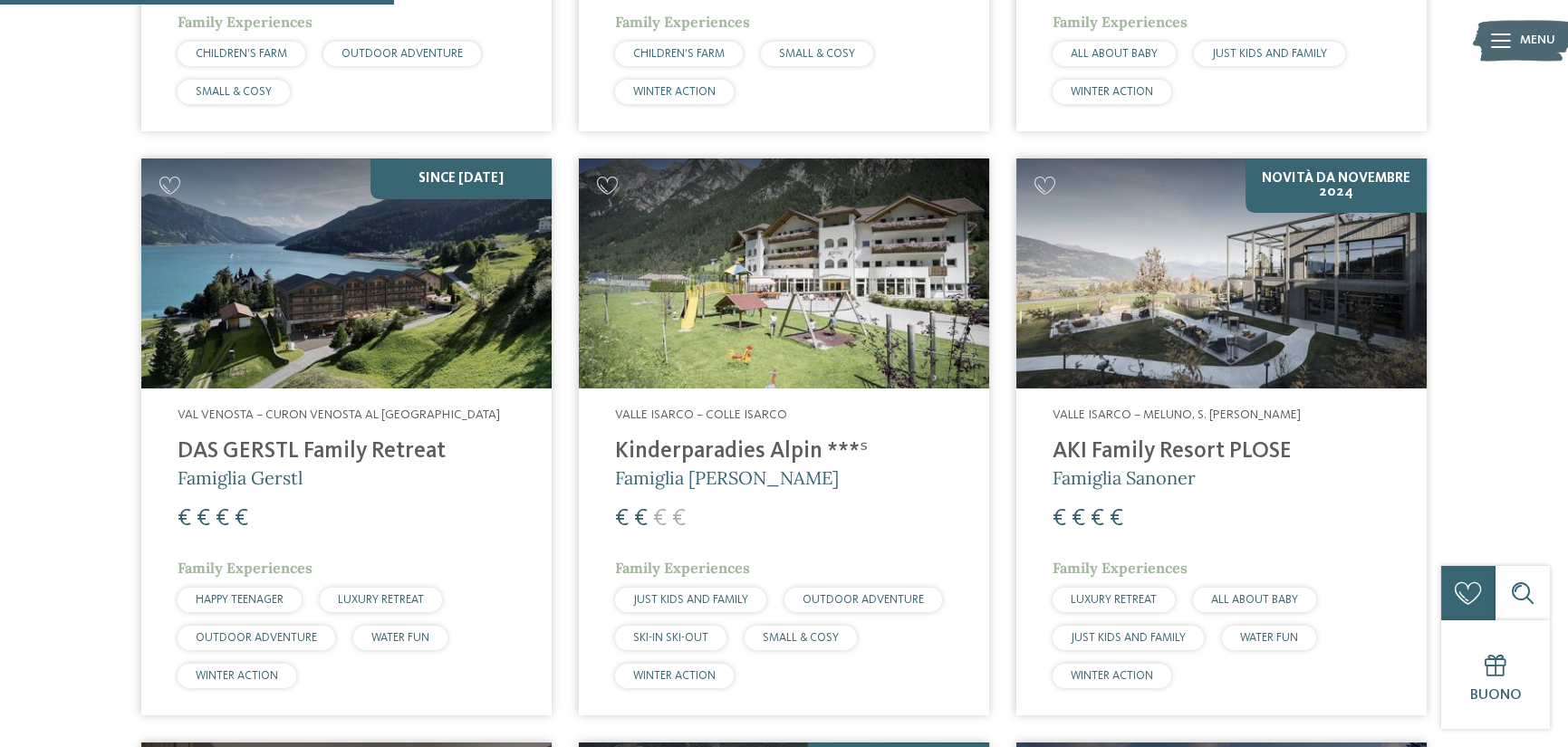
click at [742, 452] on h4 "Kinderparadies Alpin ***ˢ" at bounding box center [784, 452] width 338 height 27
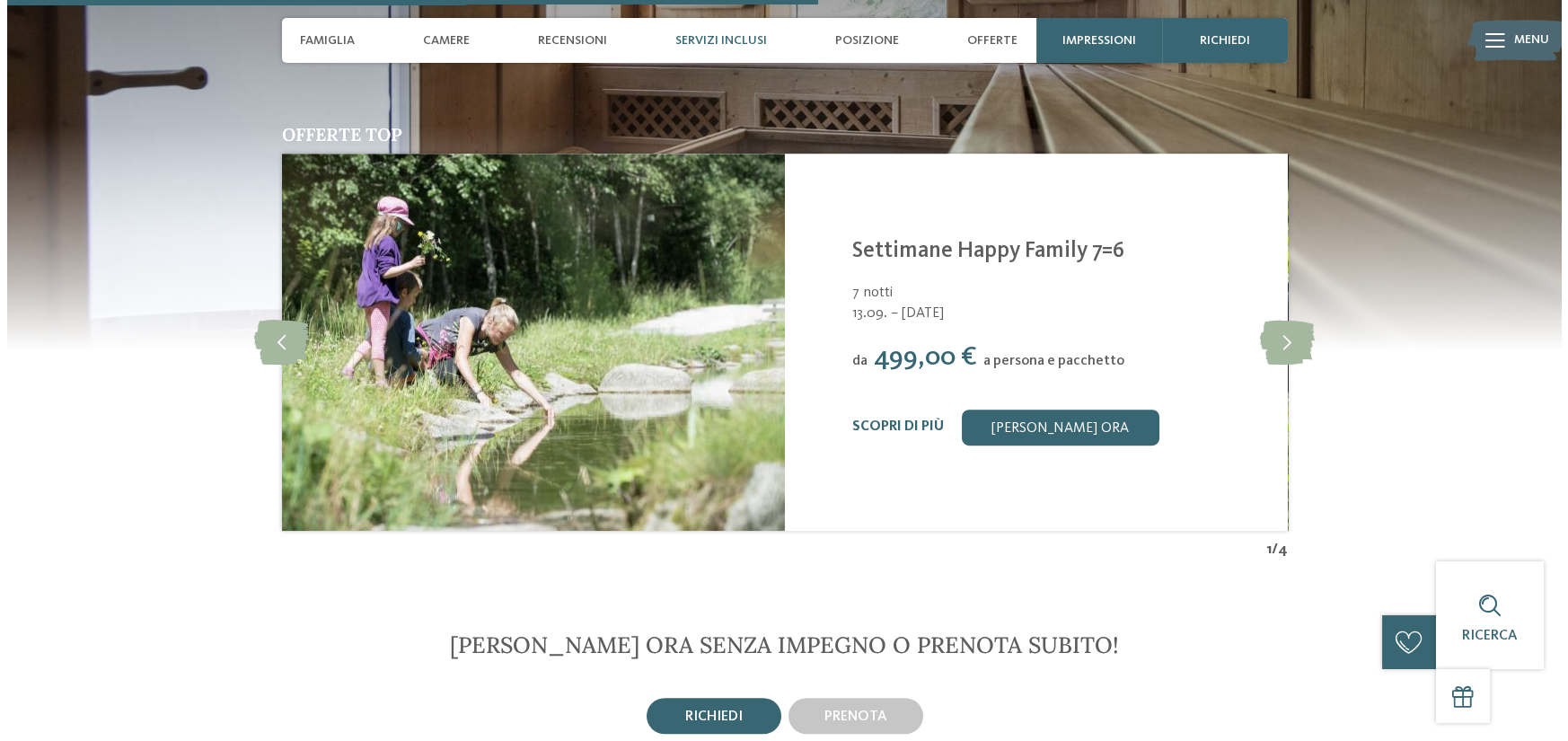
scroll to position [2875, 0]
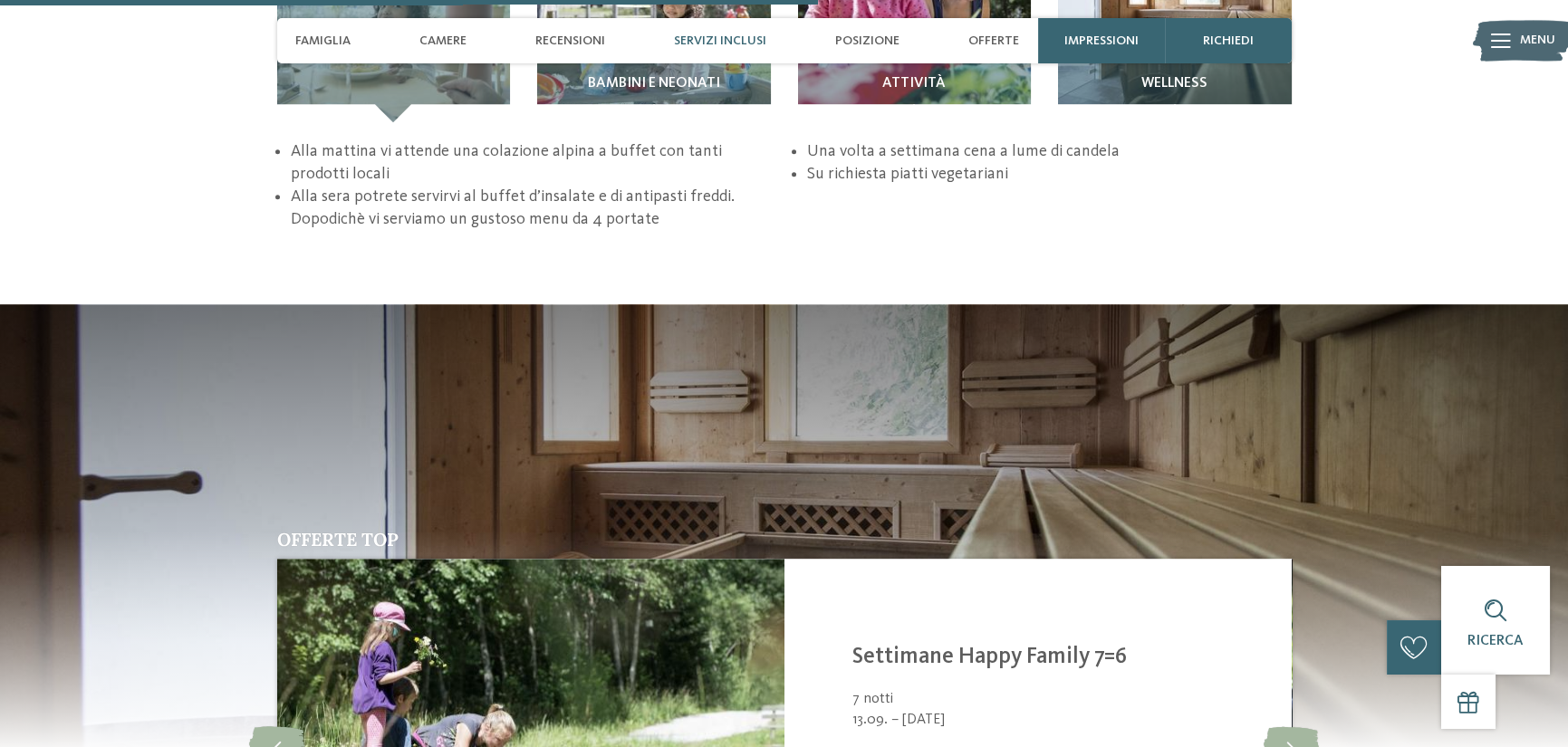
click at [1482, 43] on img at bounding box center [1522, 41] width 99 height 50
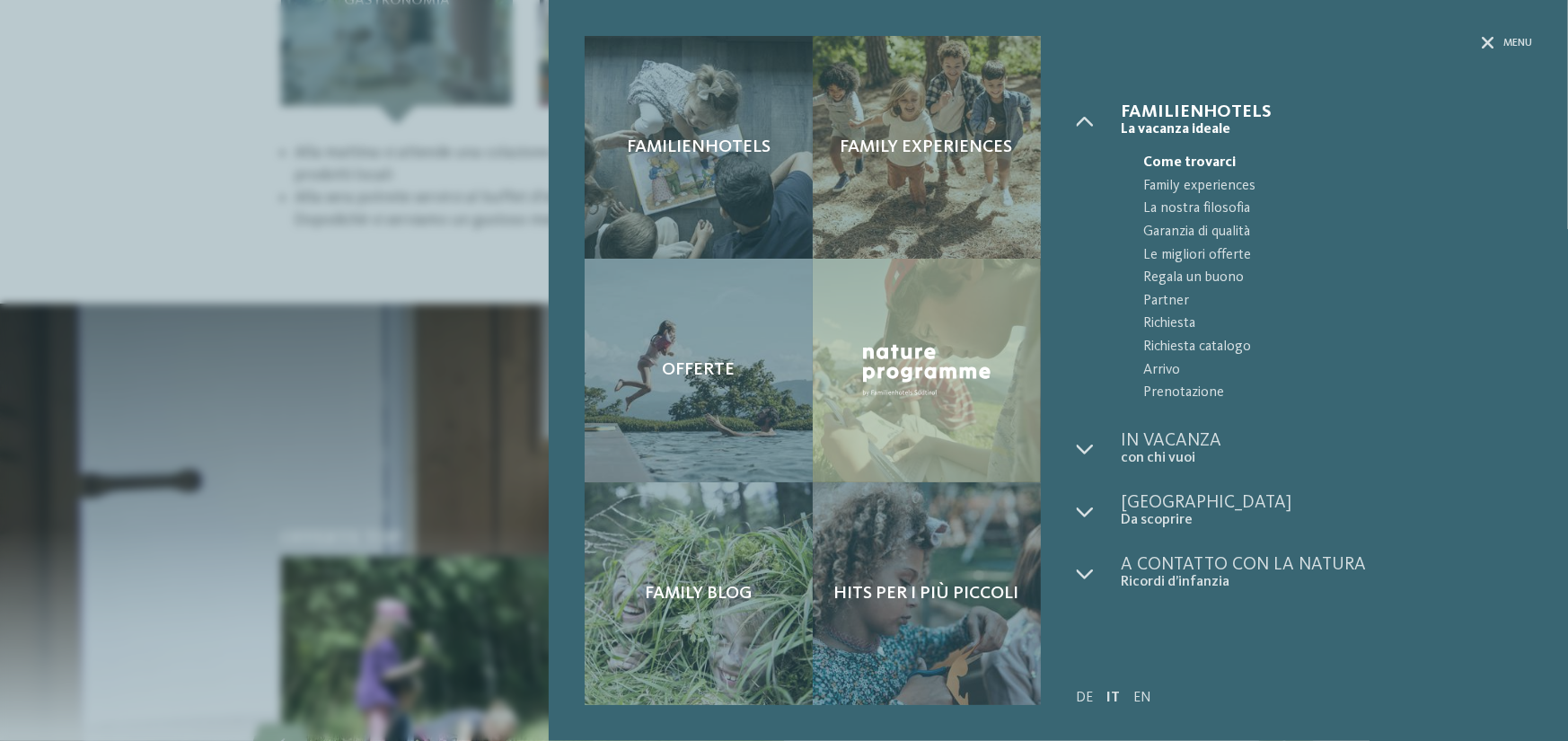
click at [1499, 43] on div "Familienhotels Family experiences Offerte" at bounding box center [784, 370] width 1568 height 741
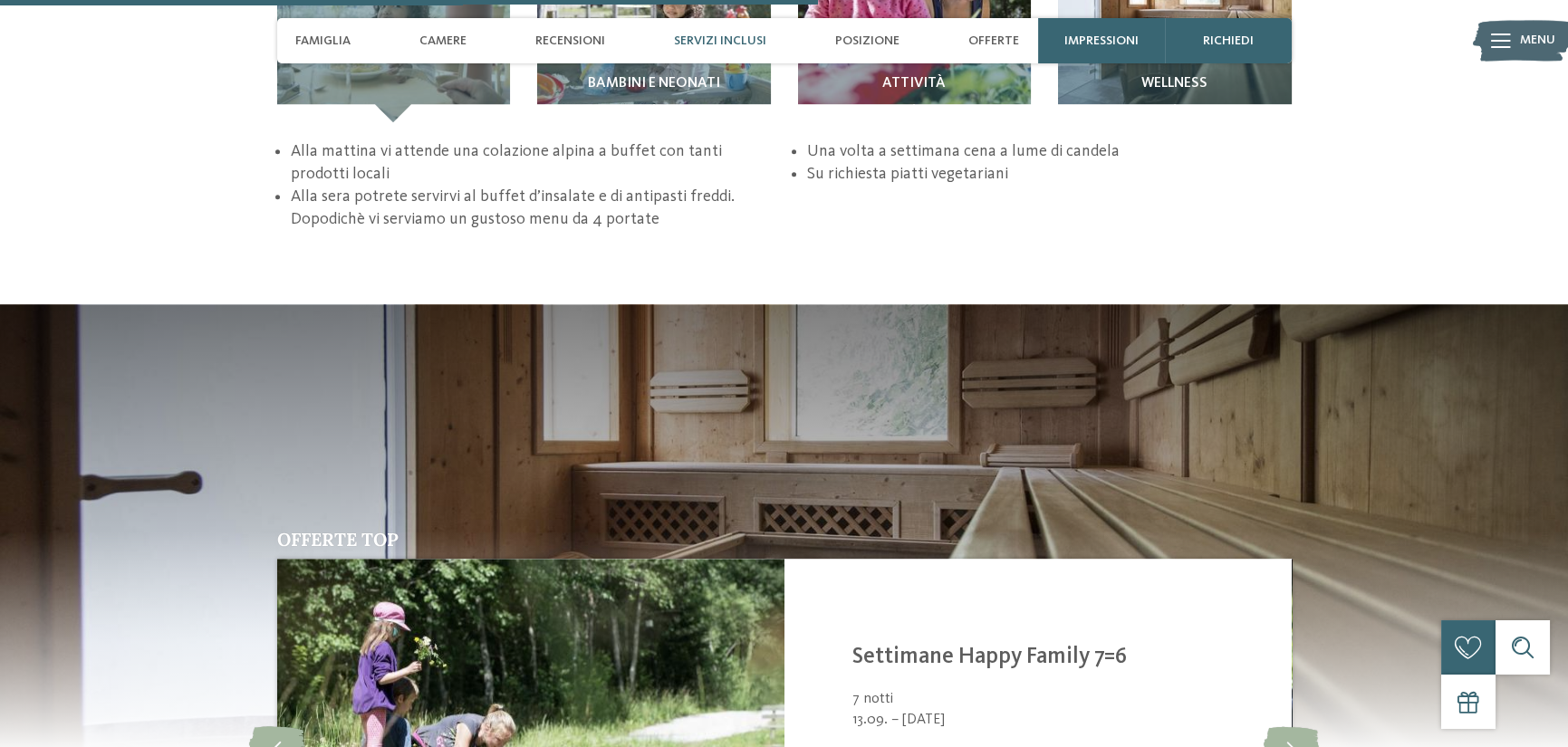
click at [1505, 41] on icon at bounding box center [1501, 40] width 20 height 14
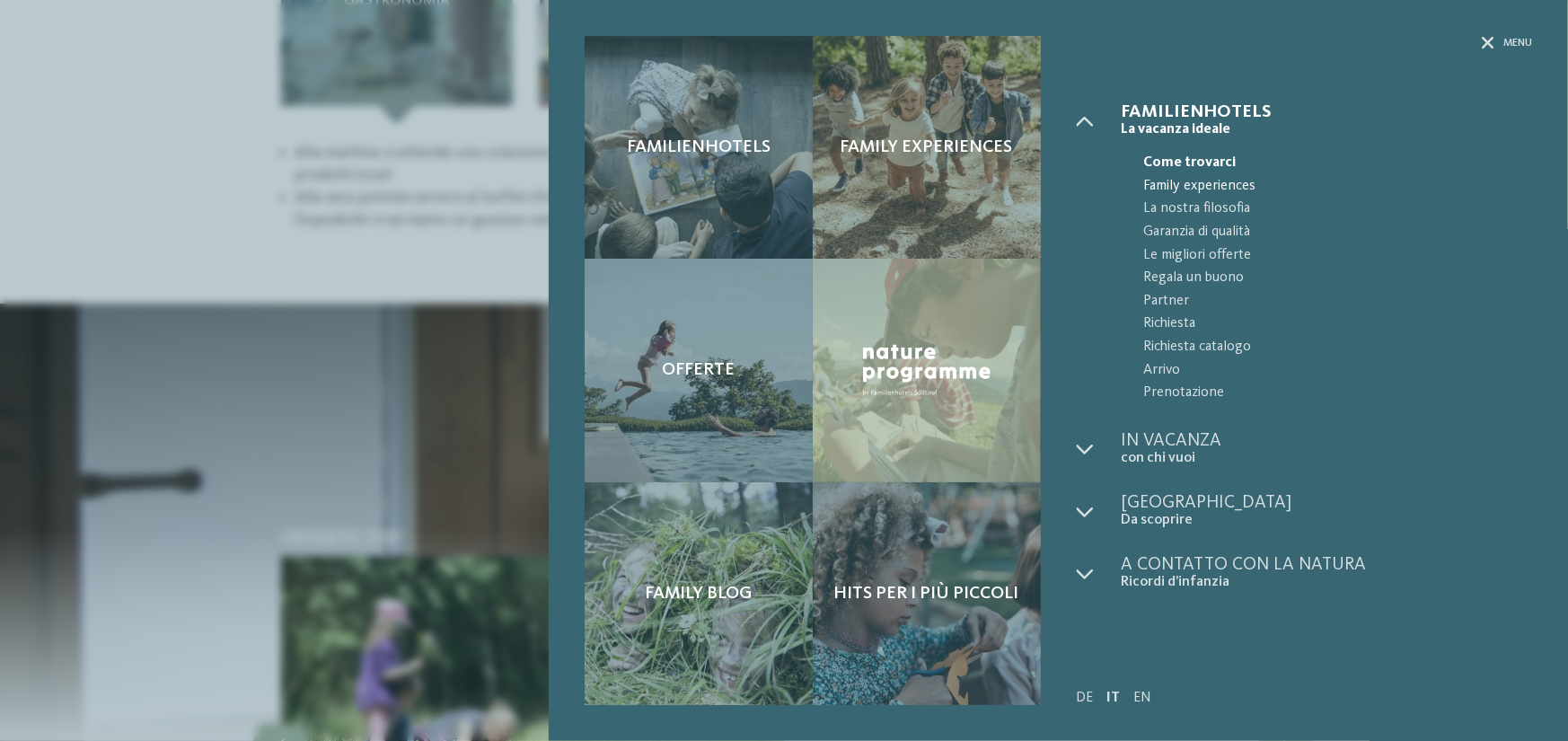
click at [1172, 187] on span "Family experiences" at bounding box center [1338, 186] width 388 height 23
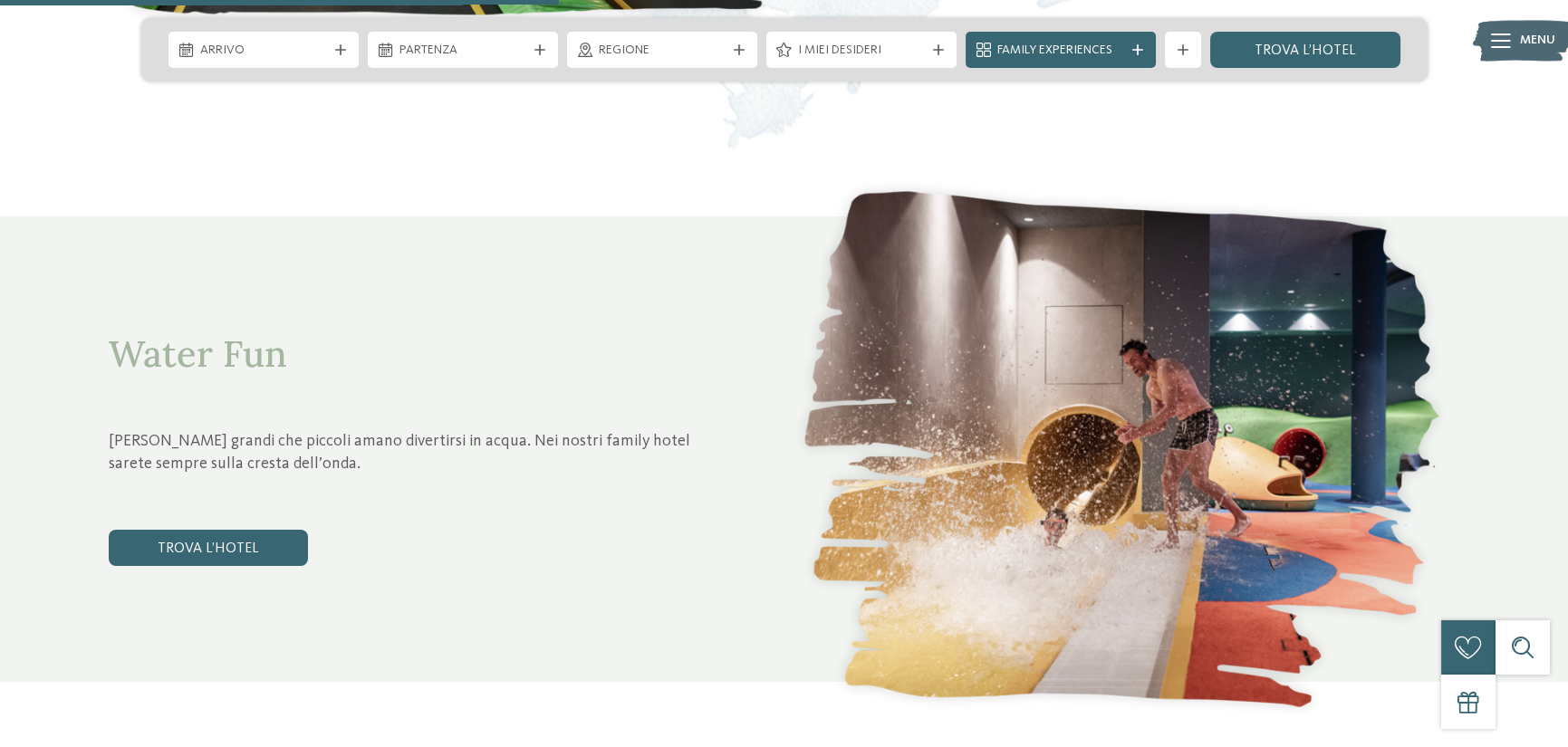
scroll to position [2898, 0]
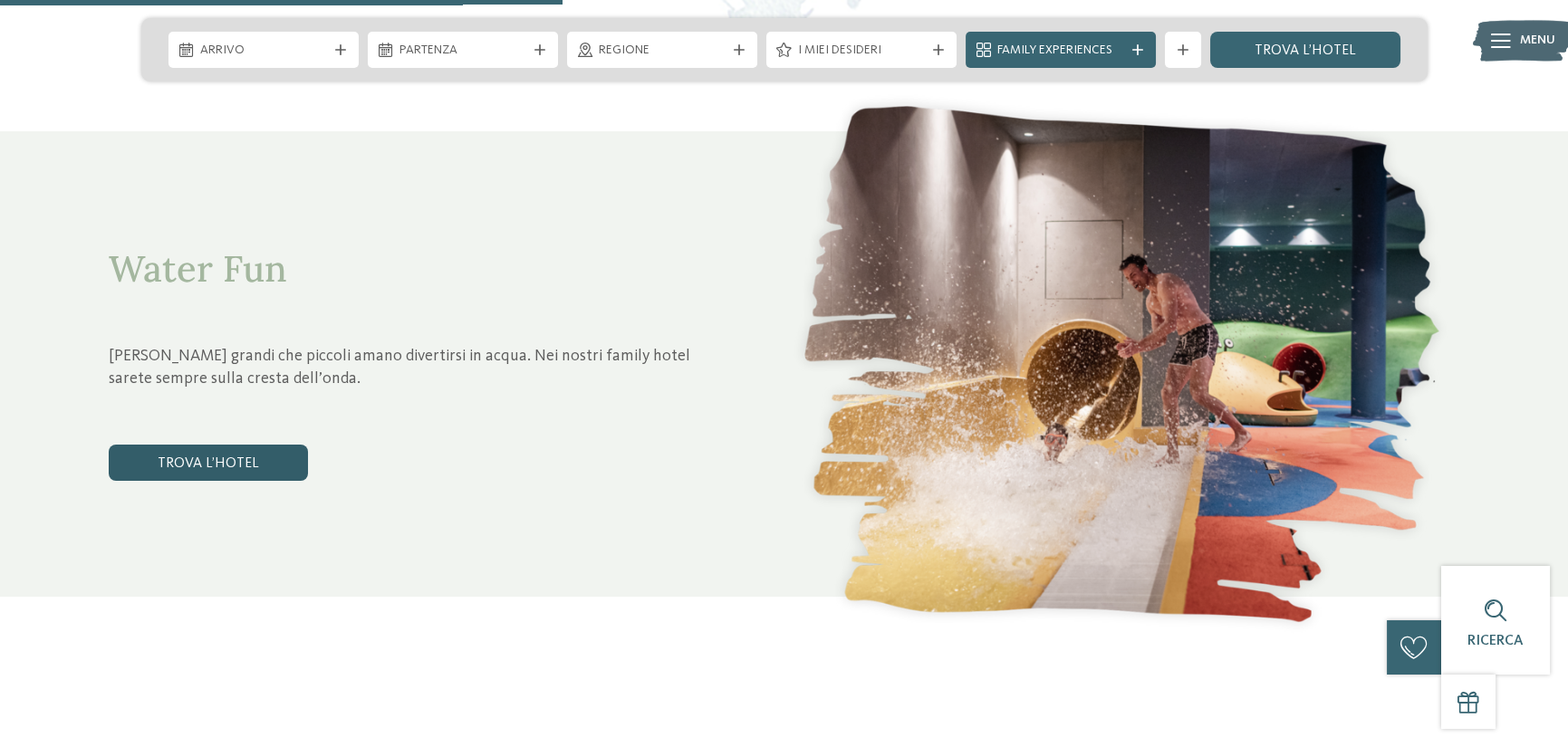
click at [233, 473] on link "trova l’hotel" at bounding box center [208, 463] width 199 height 37
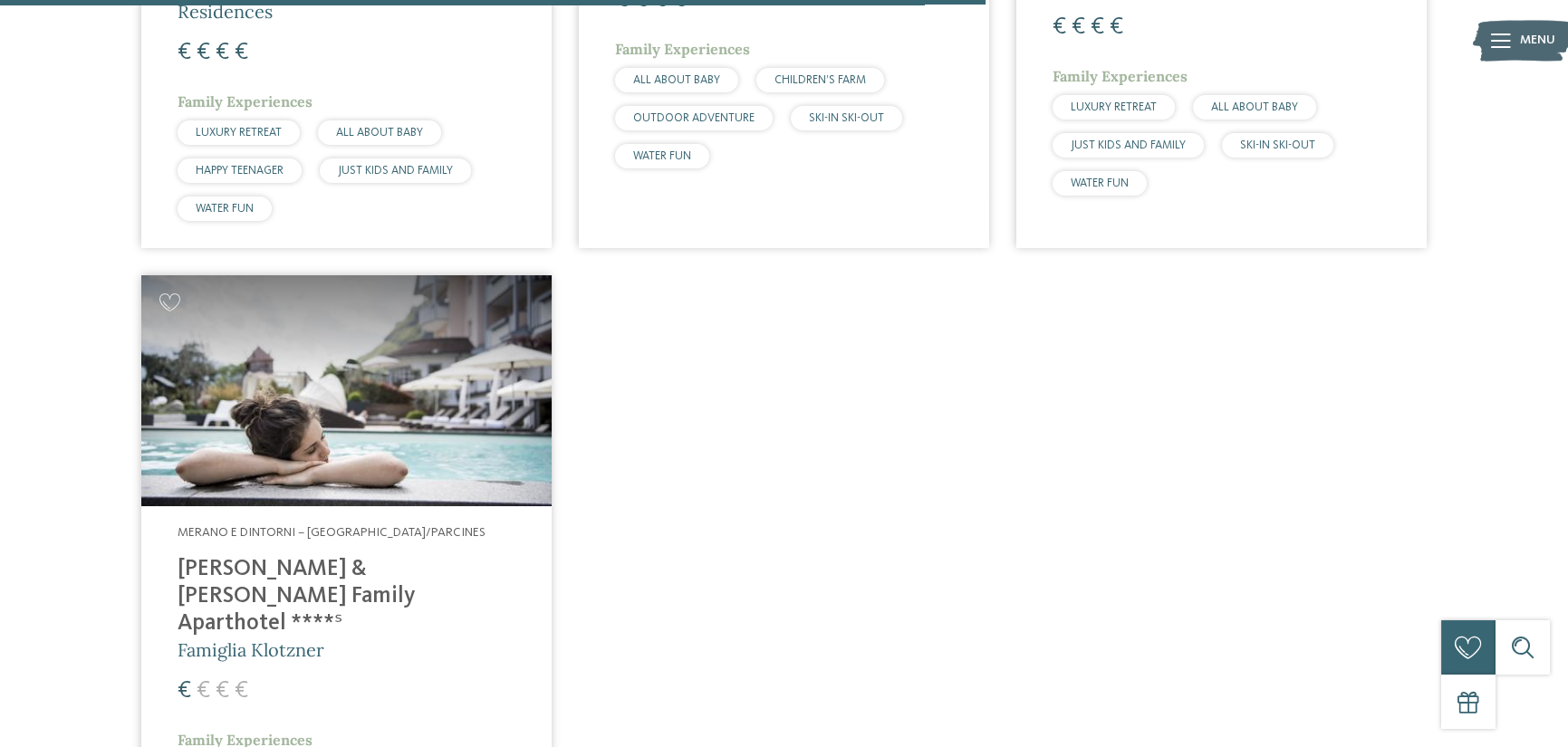
scroll to position [2405, 0]
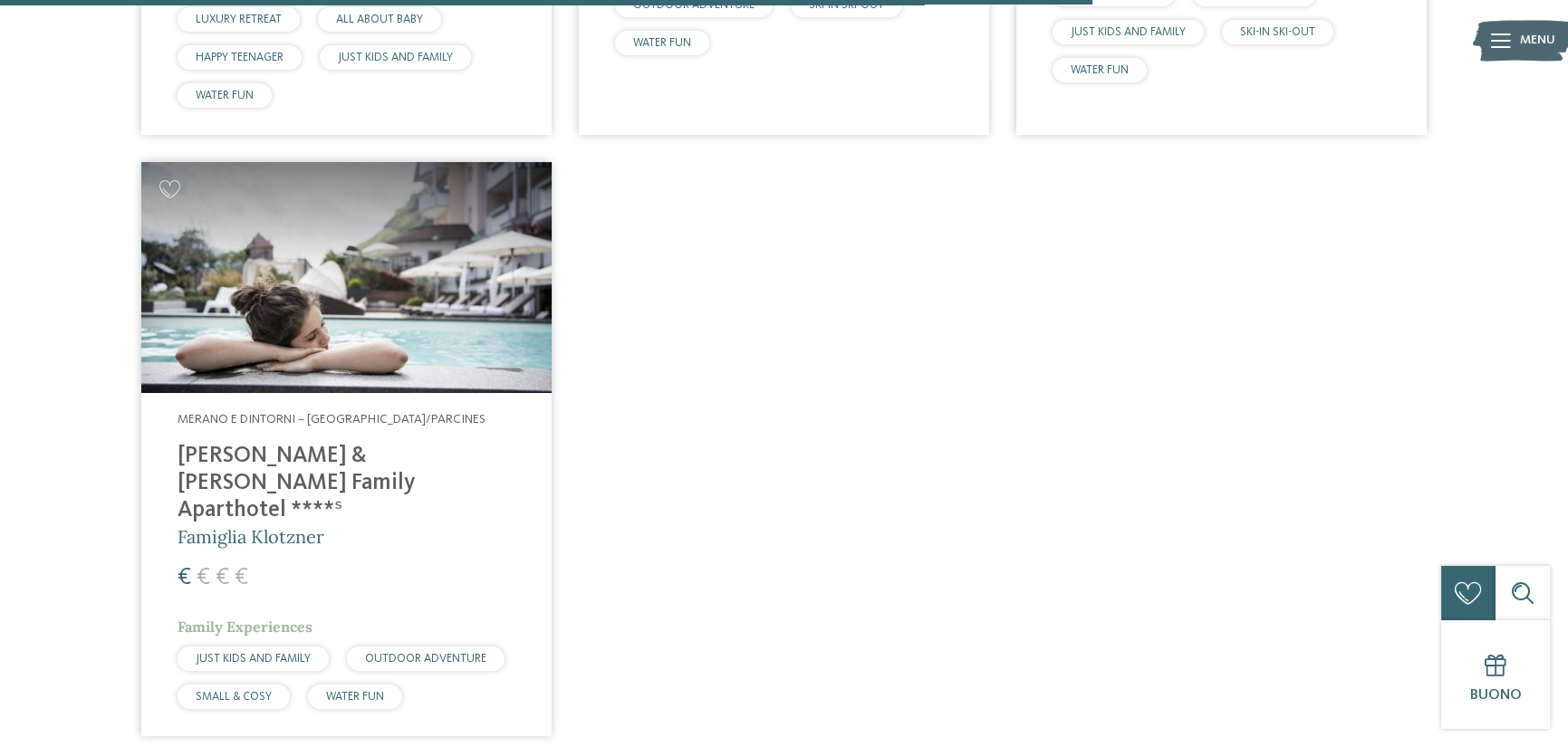
click at [270, 458] on h4 "[PERSON_NAME] & [PERSON_NAME] Family Aparthotel ****ˢ" at bounding box center [346, 484] width 338 height 82
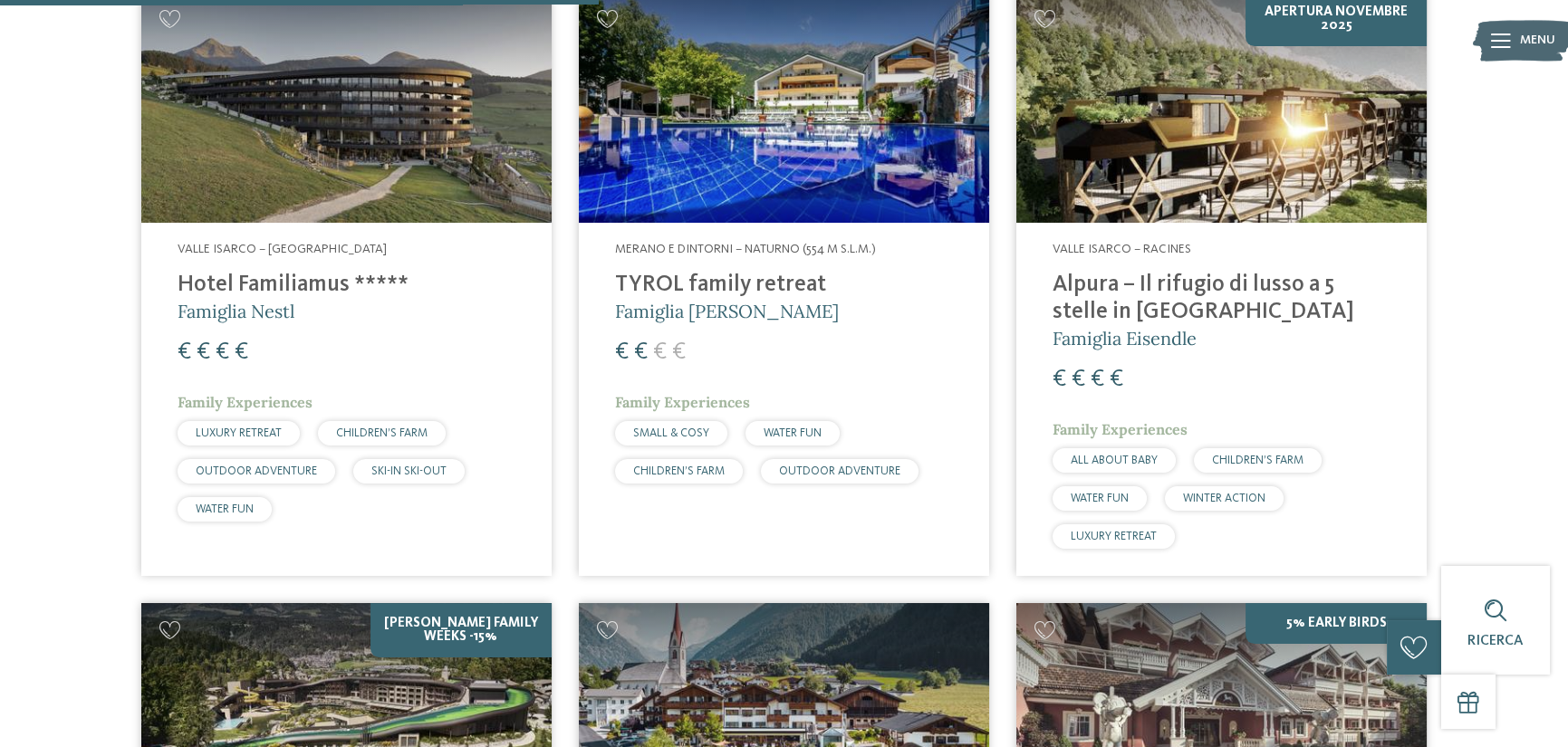
scroll to position [1318, 0]
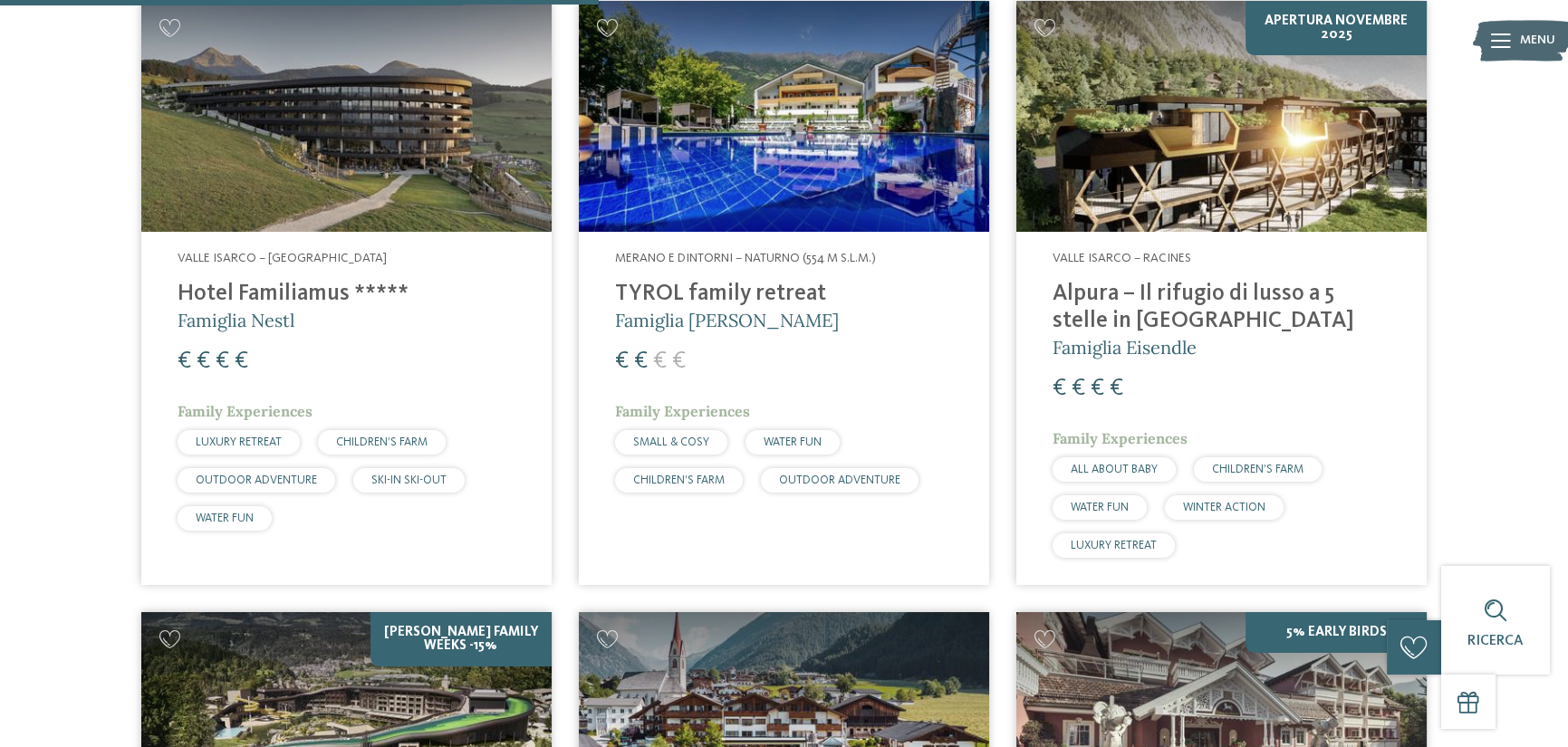
click at [1118, 290] on h4 "Alpura – Il rifugio di lusso a 5 stelle in [GEOGRAPHIC_DATA]" at bounding box center [1221, 307] width 338 height 54
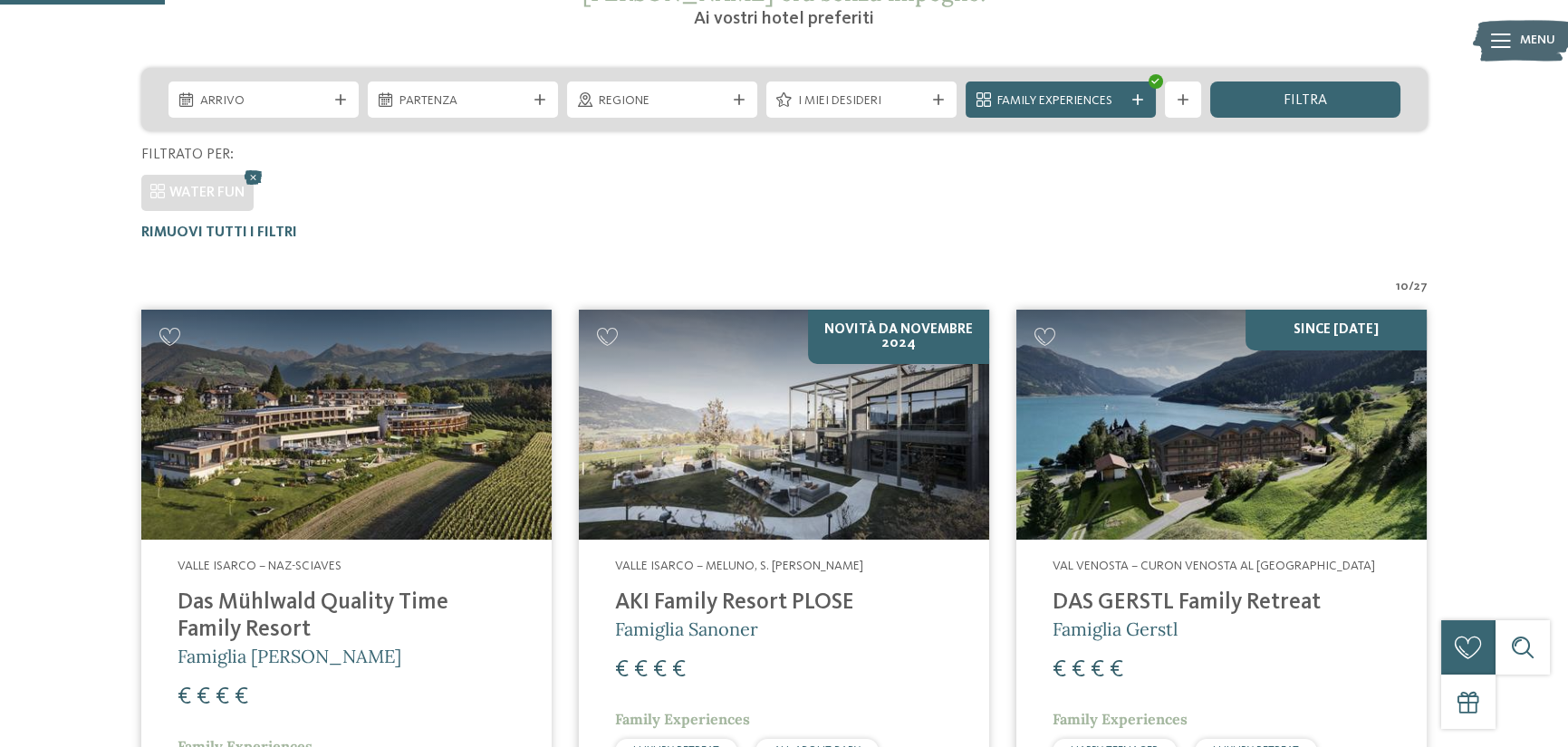
scroll to position [362, 0]
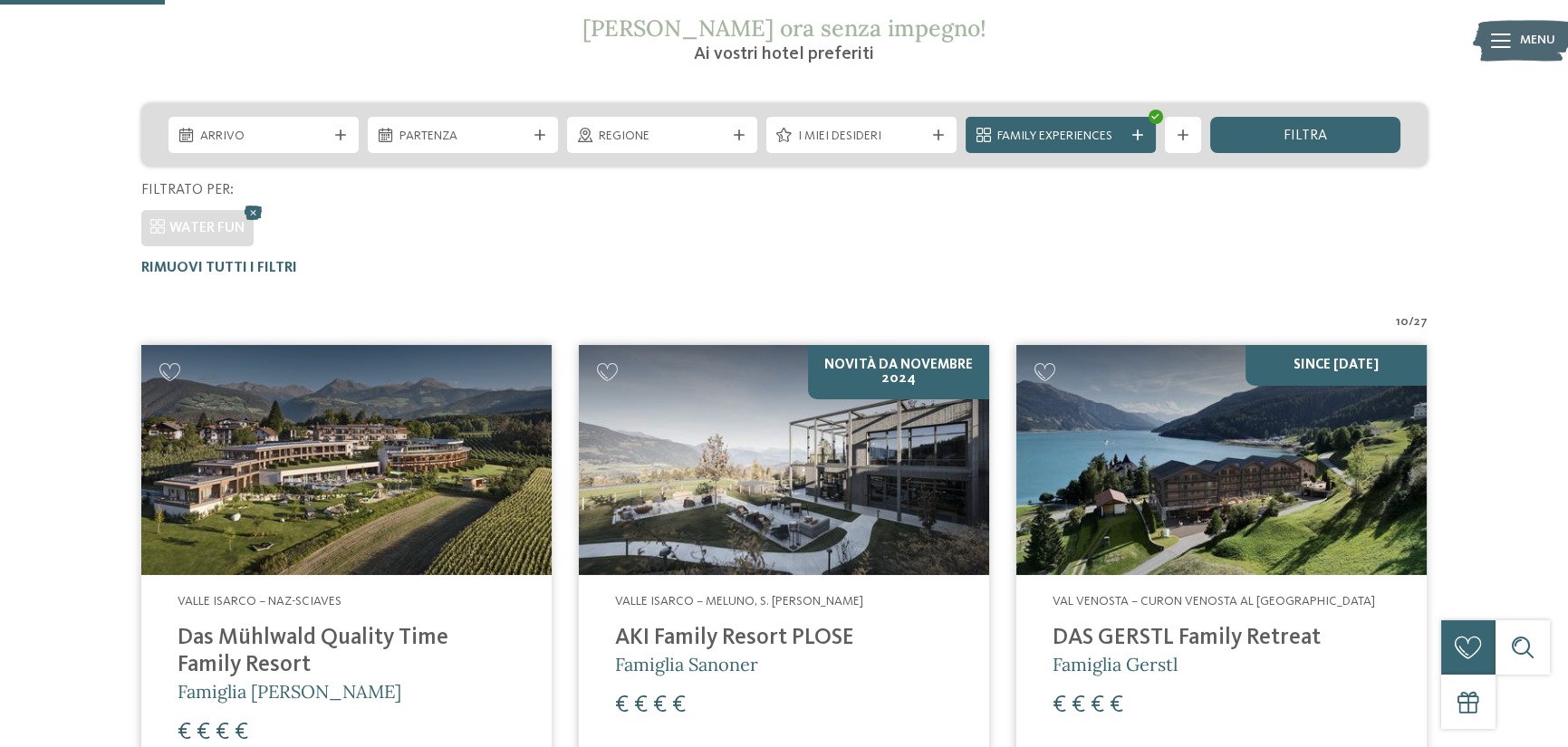
click at [330, 540] on img at bounding box center [347, 461] width 411 height 231
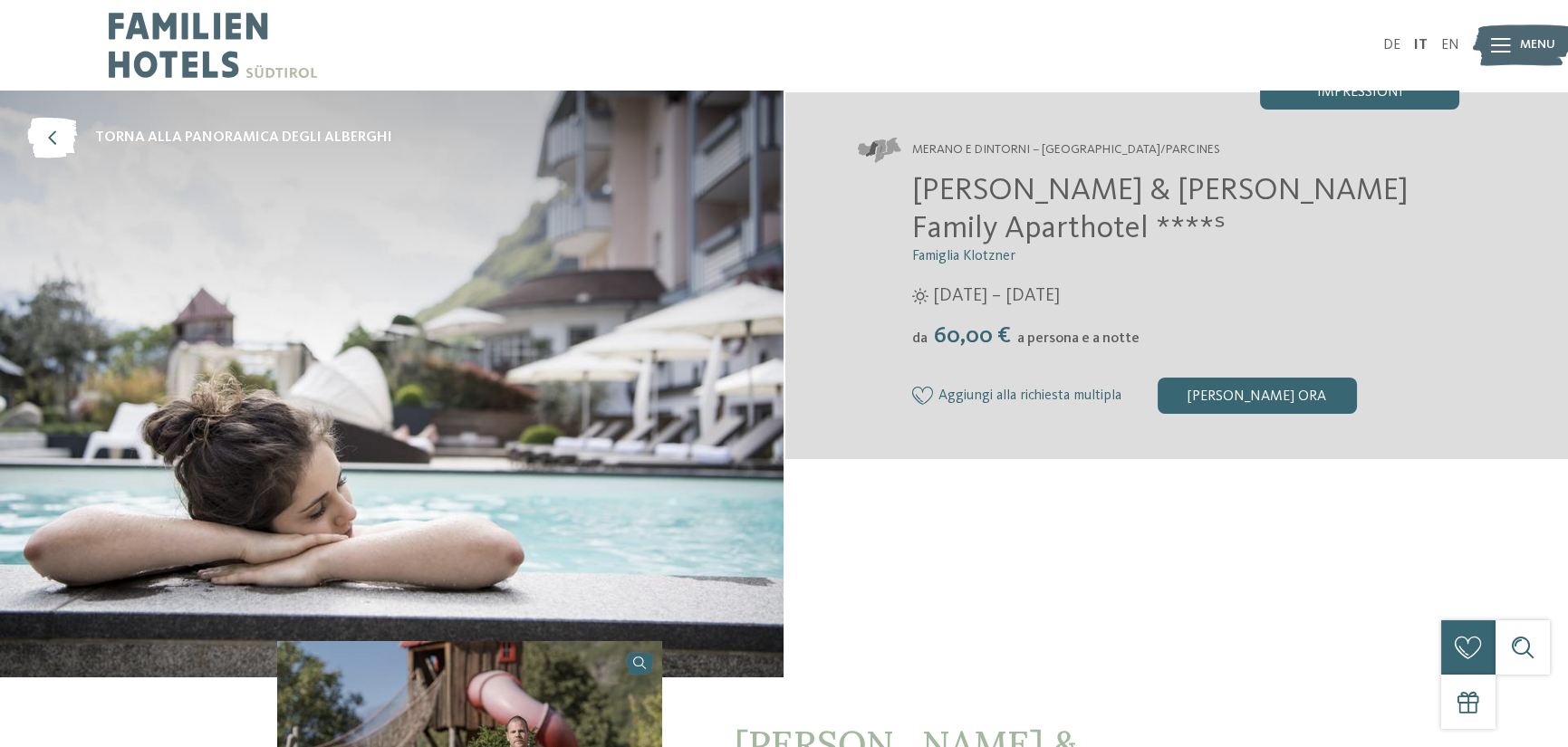
click at [908, 184] on div "Heidi & Edith Family Aparthotel ****ˢ Famiglia Klotzner 23/03/2024 – 03/11/2024…" at bounding box center [1158, 293] width 602 height 242
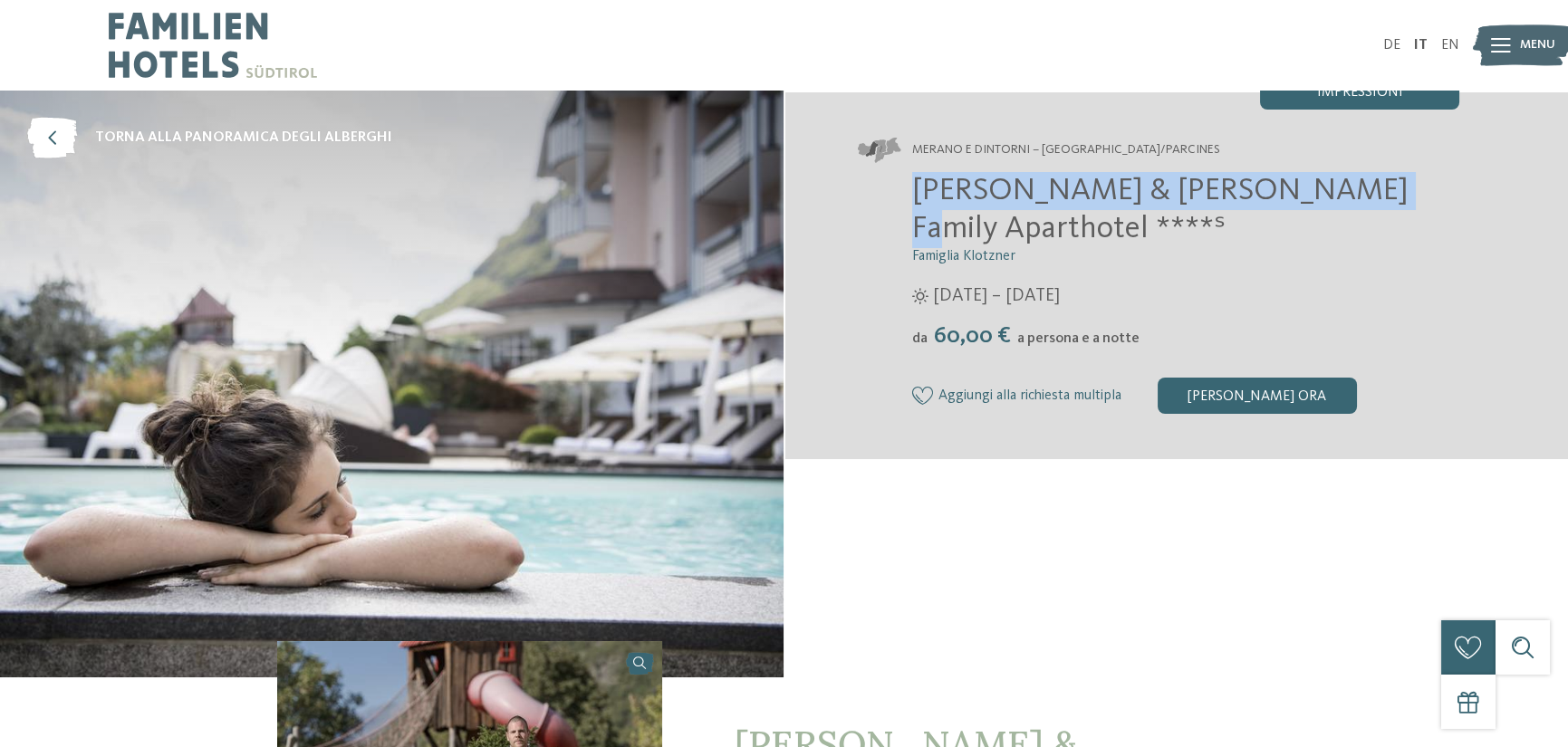
drag, startPoint x: 934, startPoint y: 188, endPoint x: 1331, endPoint y: 178, distance: 397.1
click at [1332, 180] on span "Heidi & Edith Family Aparthotel ****ˢ" at bounding box center [1159, 209] width 496 height 69
copy span "Heidi & Edith Family Aparthotel"
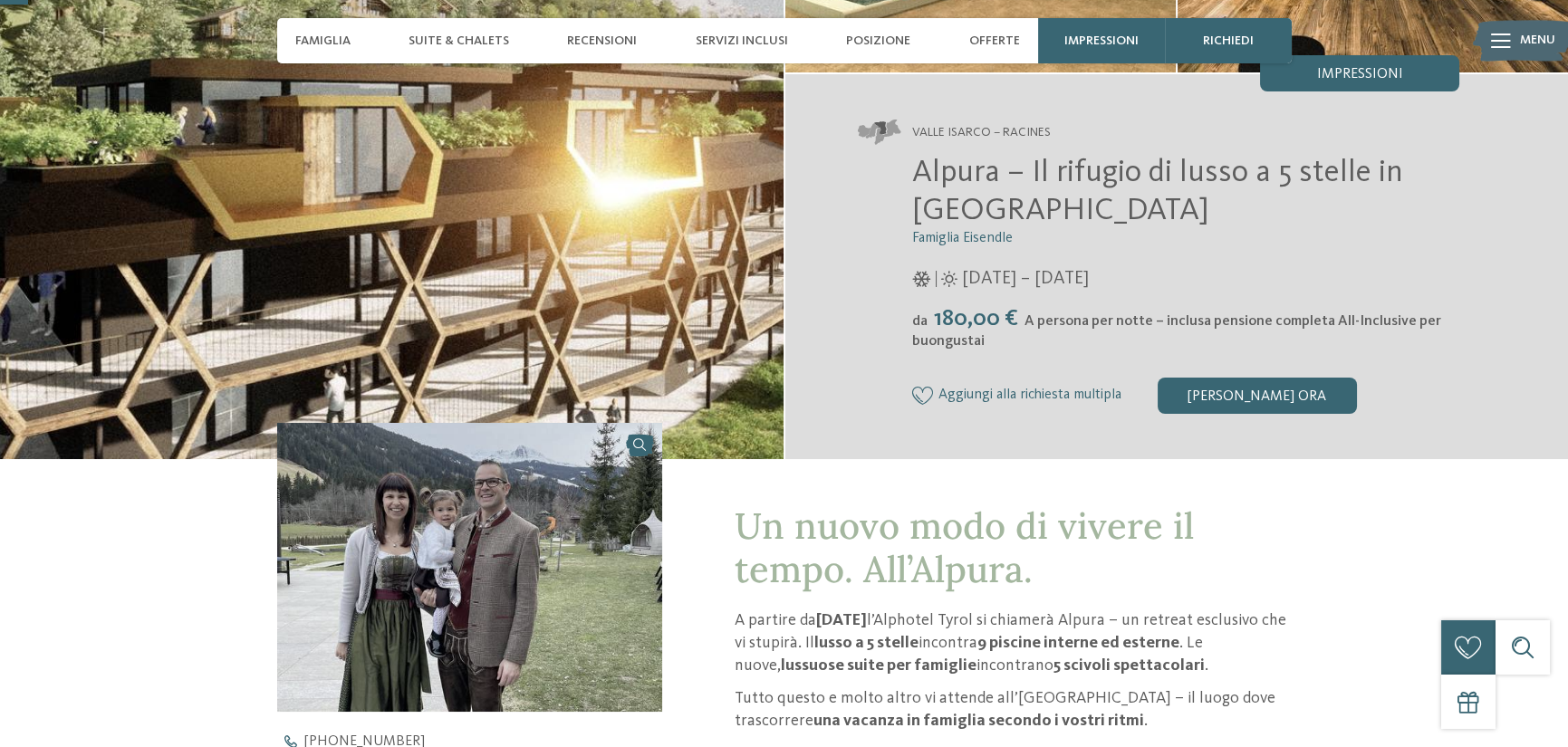
scroll to position [91, 0]
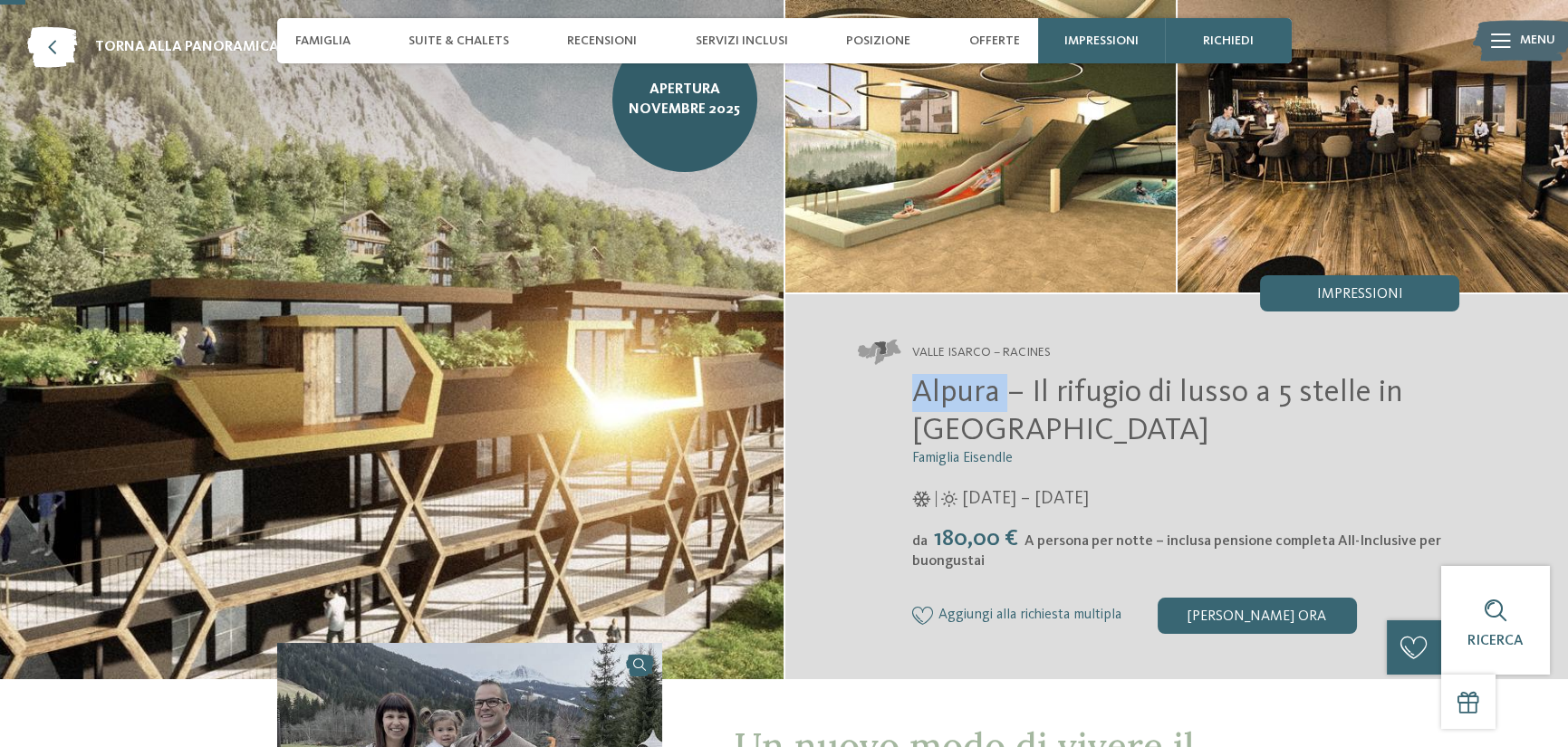
drag, startPoint x: 916, startPoint y: 389, endPoint x: 1005, endPoint y: 374, distance: 90.3
click at [1005, 377] on span "Alpura – Il rifugio di lusso a 5 stelle in Alto Adige" at bounding box center [1156, 412] width 491 height 69
copy span "Alpura"
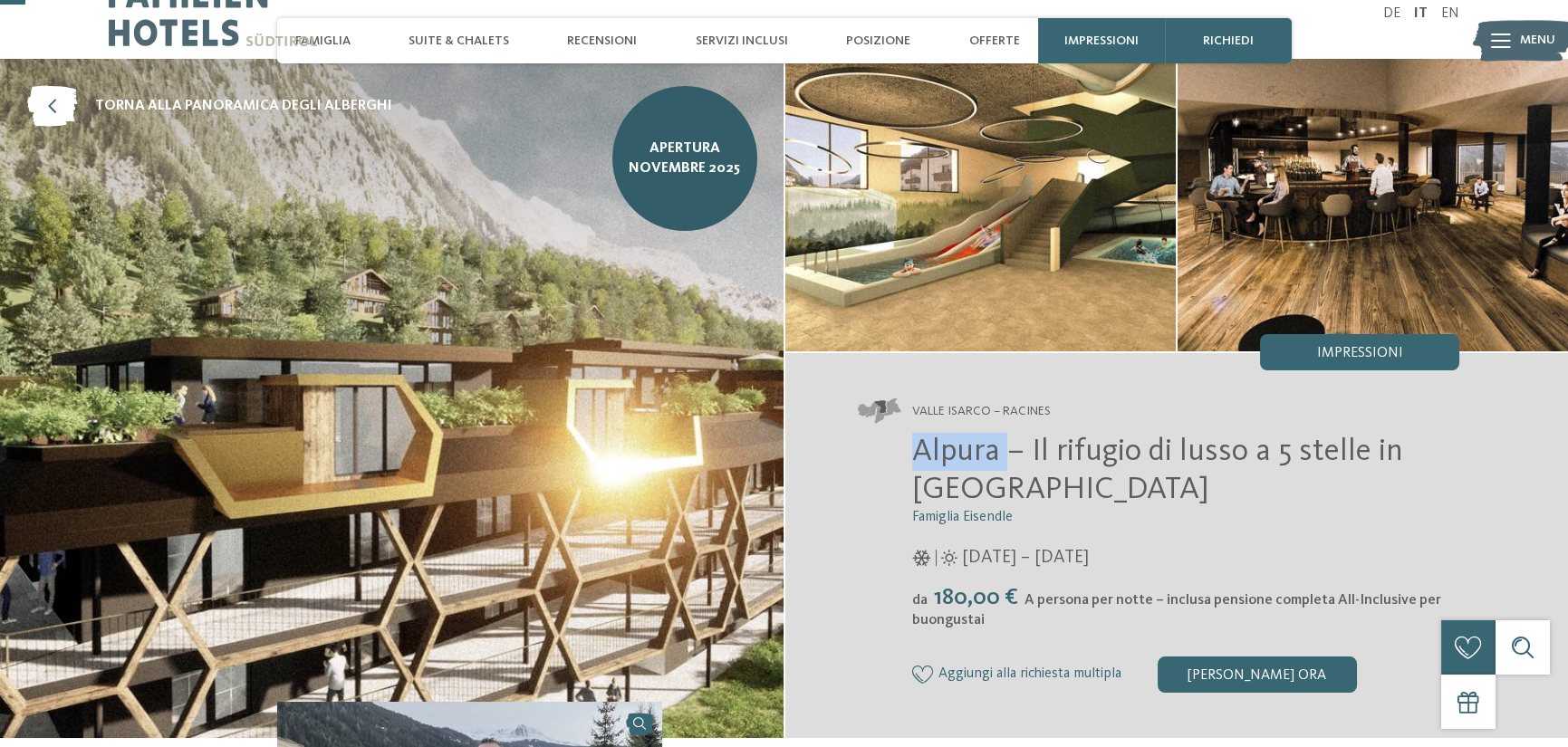
scroll to position [0, 0]
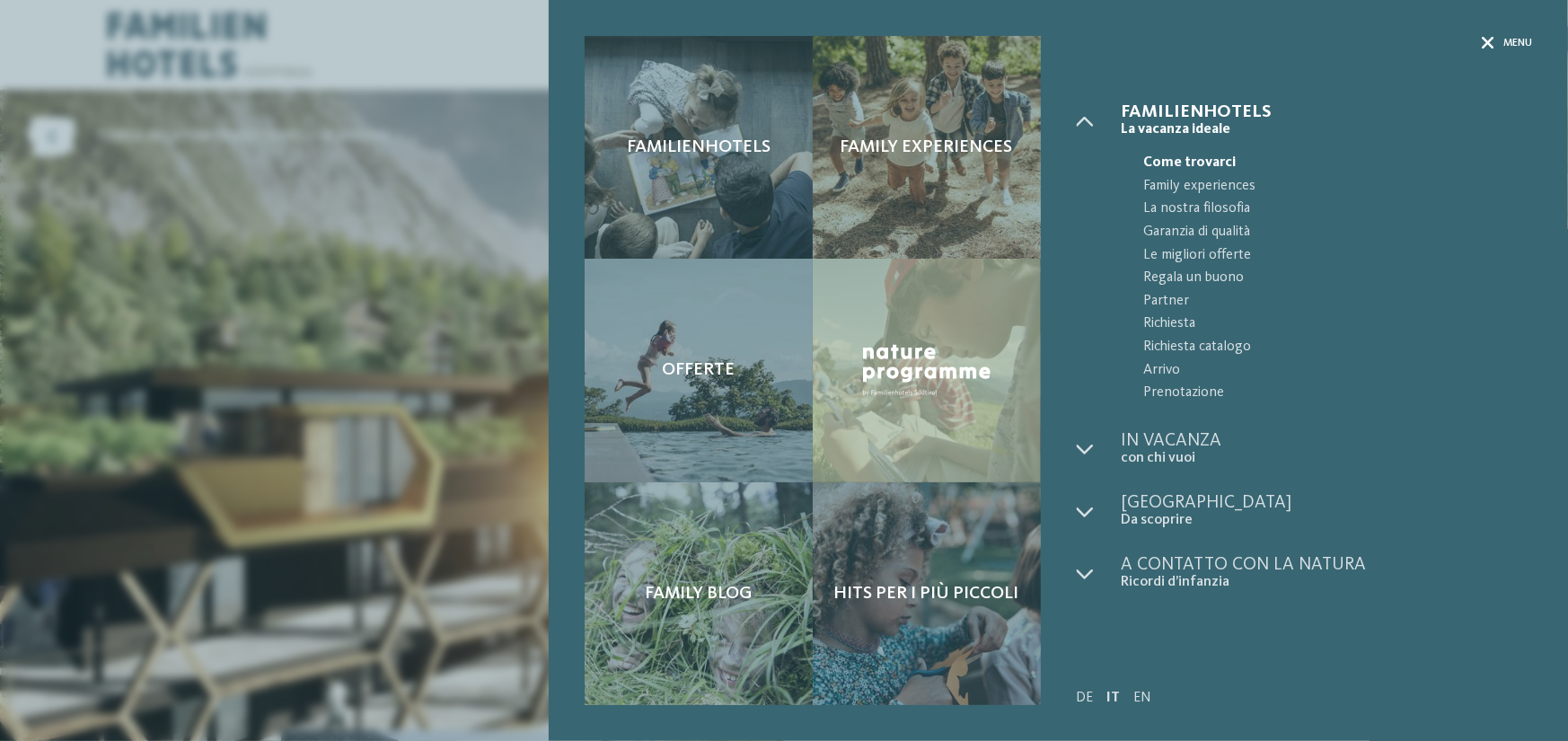
click at [1482, 43] on icon at bounding box center [1488, 43] width 12 height 12
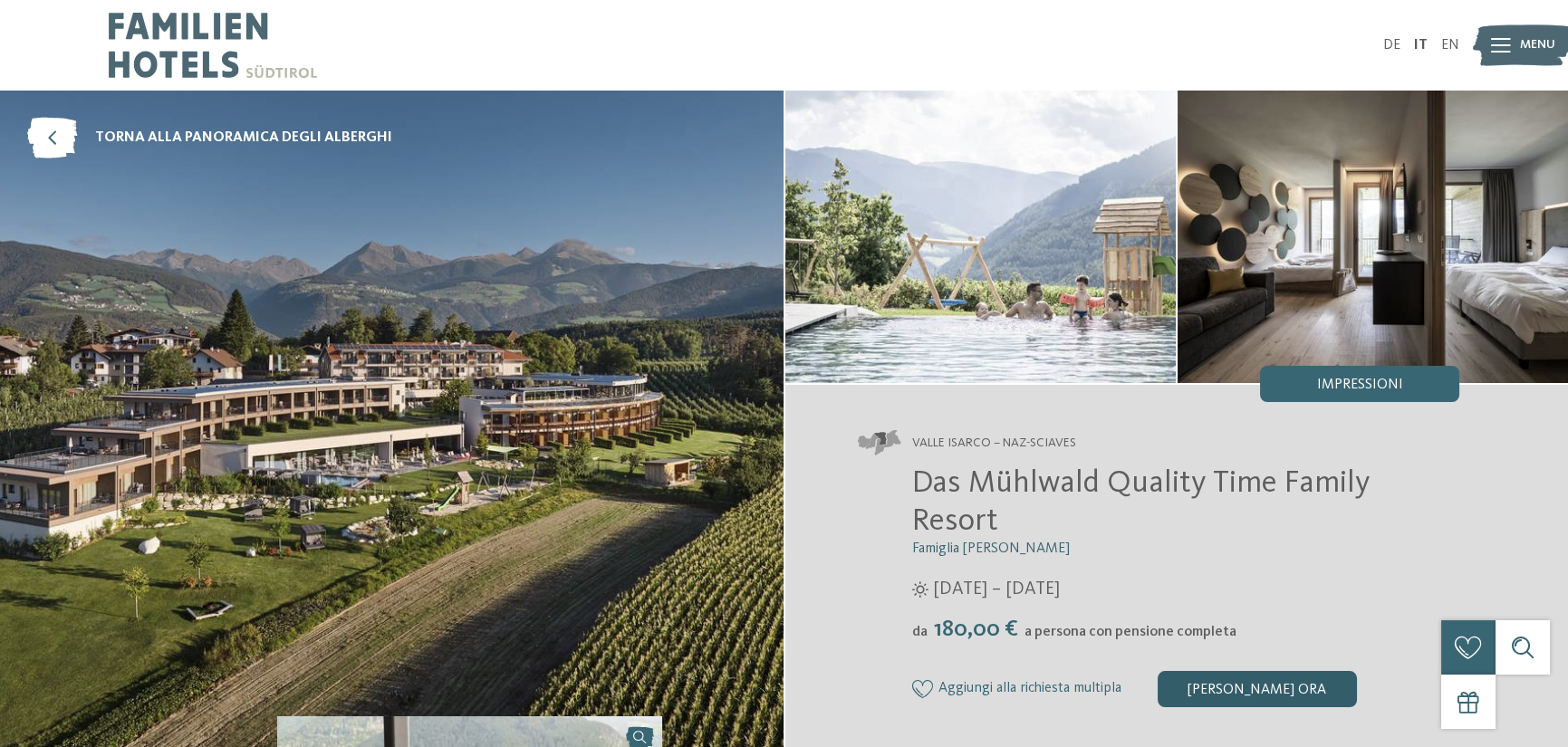
click at [1275, 671] on div "[PERSON_NAME] ora" at bounding box center [1257, 689] width 199 height 37
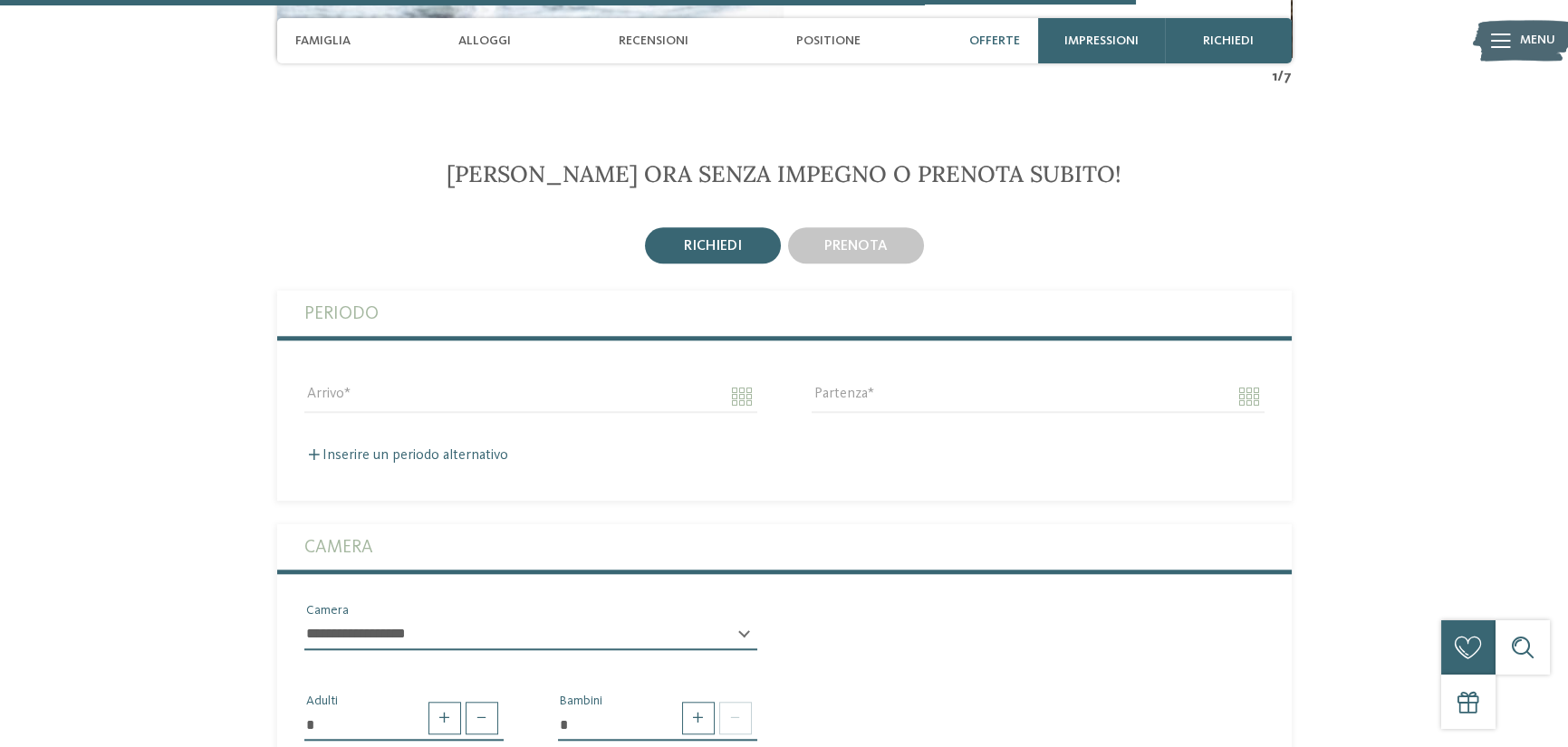
scroll to position [4579, 0]
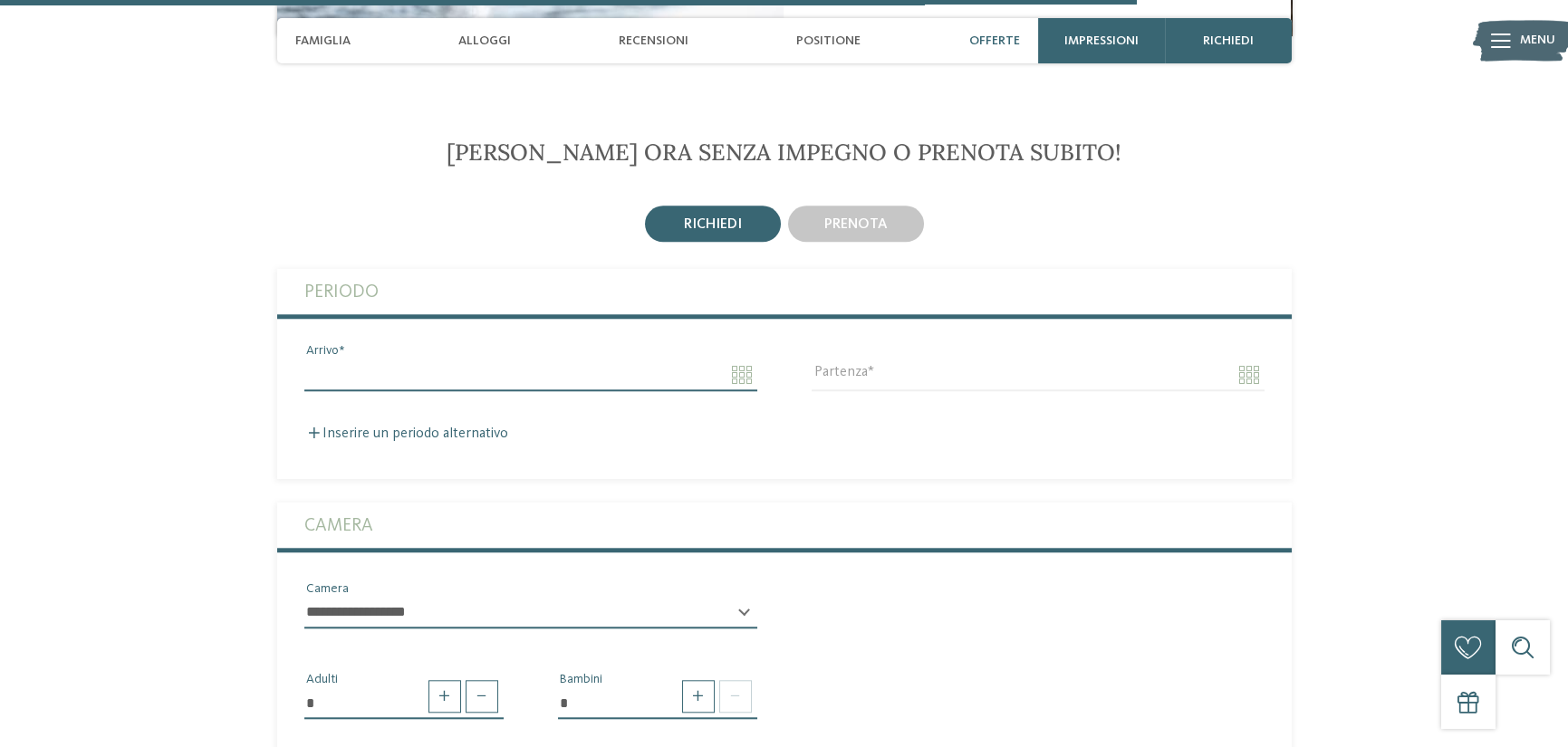
click at [368, 360] on input "Arrivo" at bounding box center [531, 375] width 453 height 31
